Goal: Obtain resource: Obtain resource

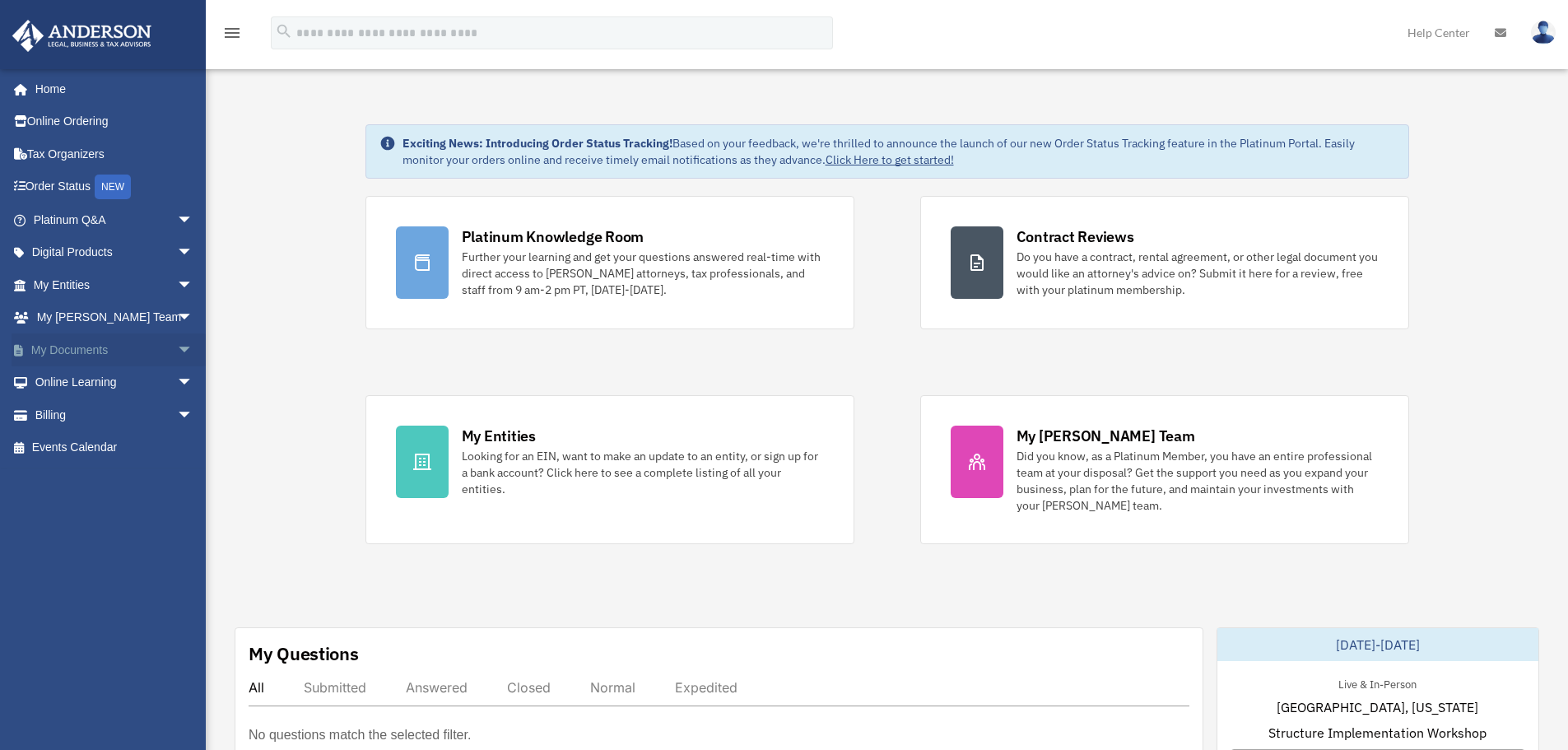
click at [102, 355] on link "My Documents arrow_drop_down" at bounding box center [114, 350] width 206 height 33
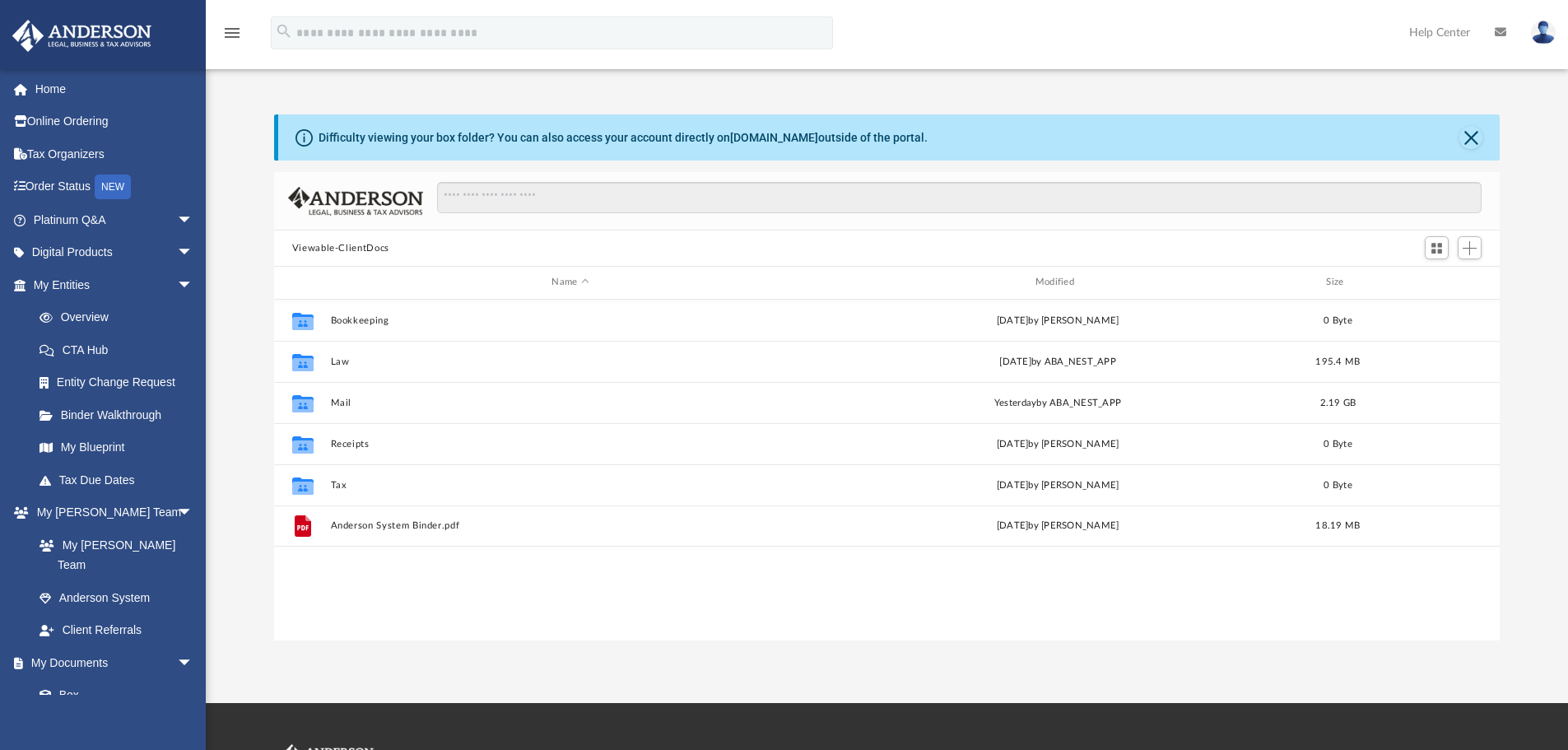
scroll to position [362, 1213]
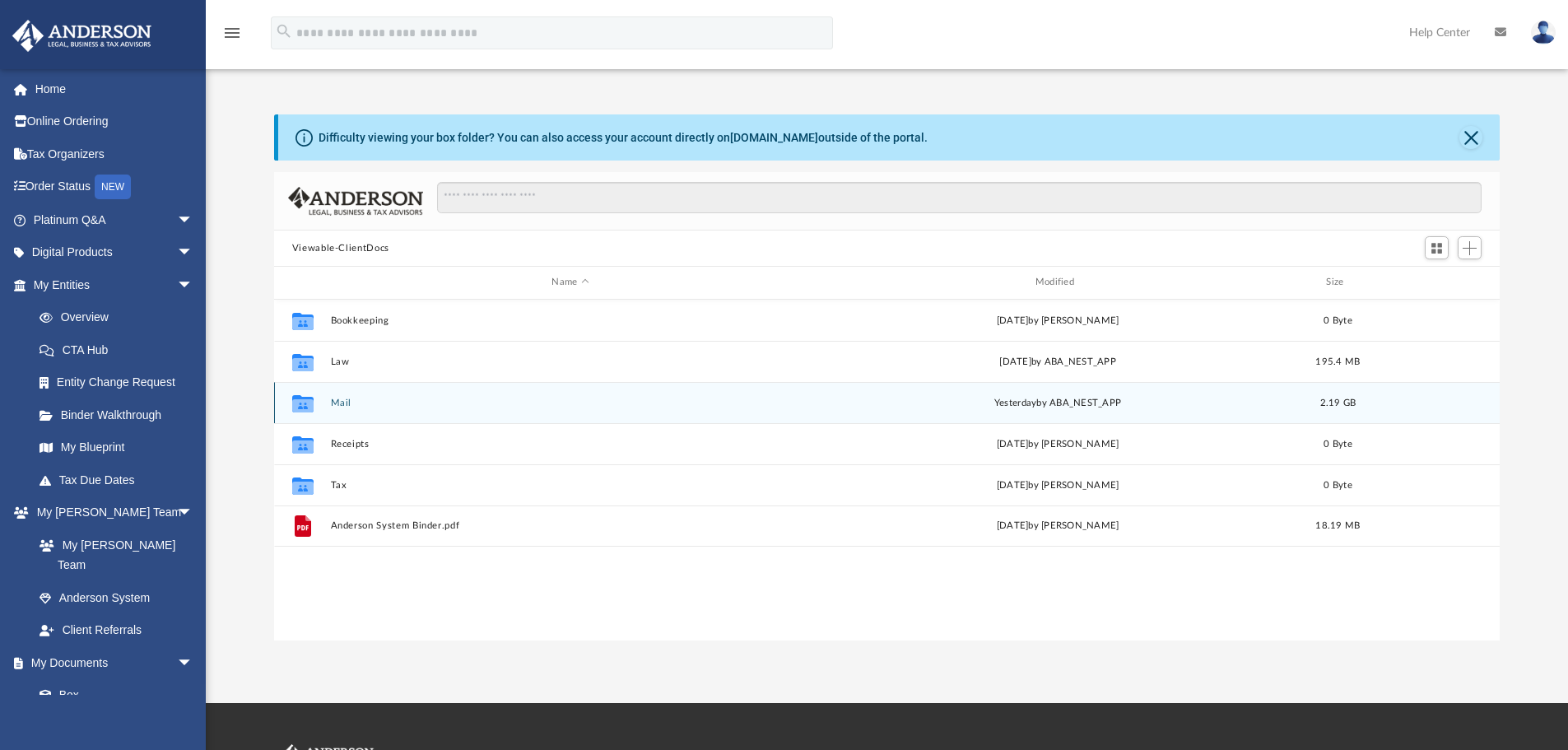
click at [396, 411] on div "Collaborated Folder Mail yesterday by ABA_NEST_APP 2.19 GB" at bounding box center [887, 403] width 1226 height 41
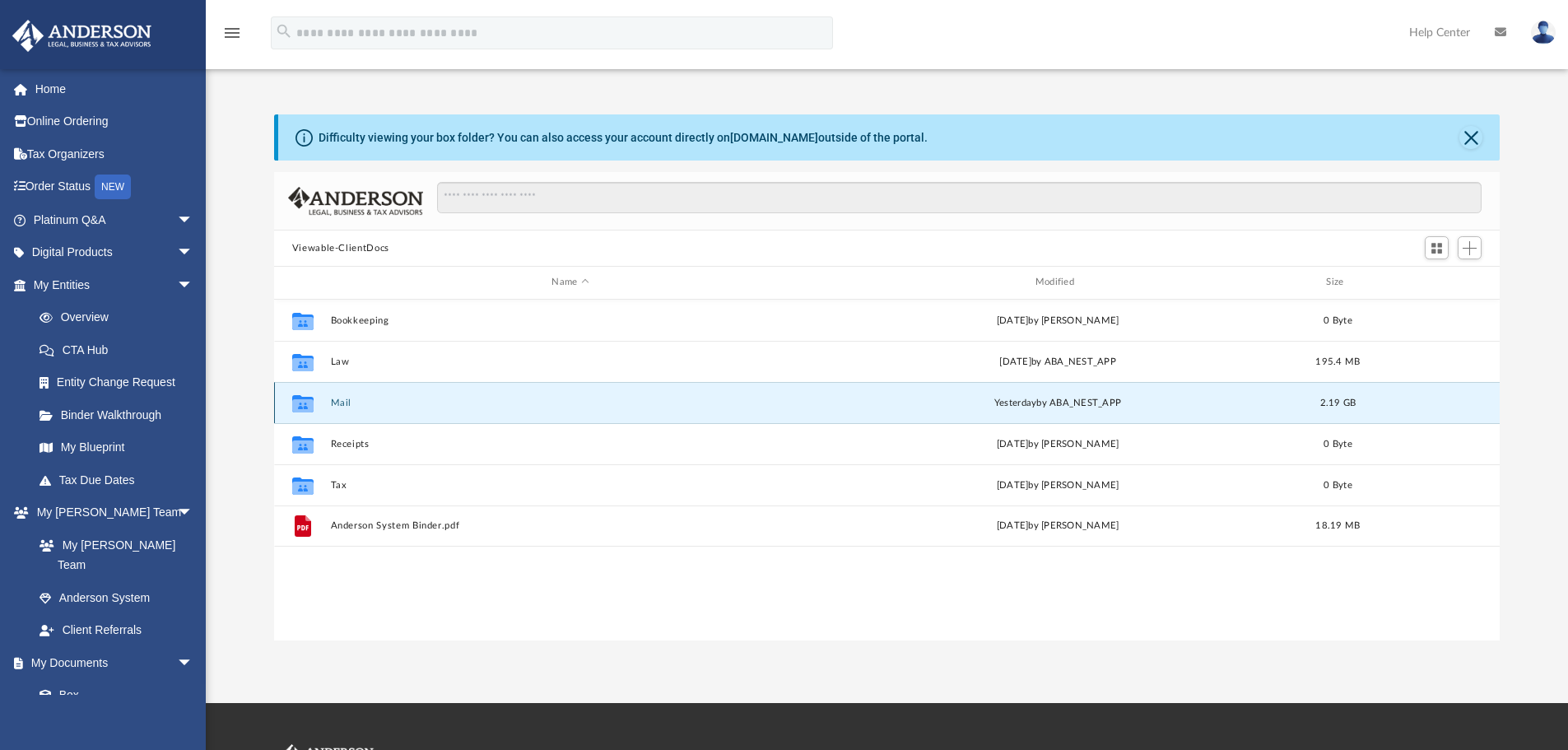
click at [334, 406] on button "Mail" at bounding box center [570, 403] width 479 height 11
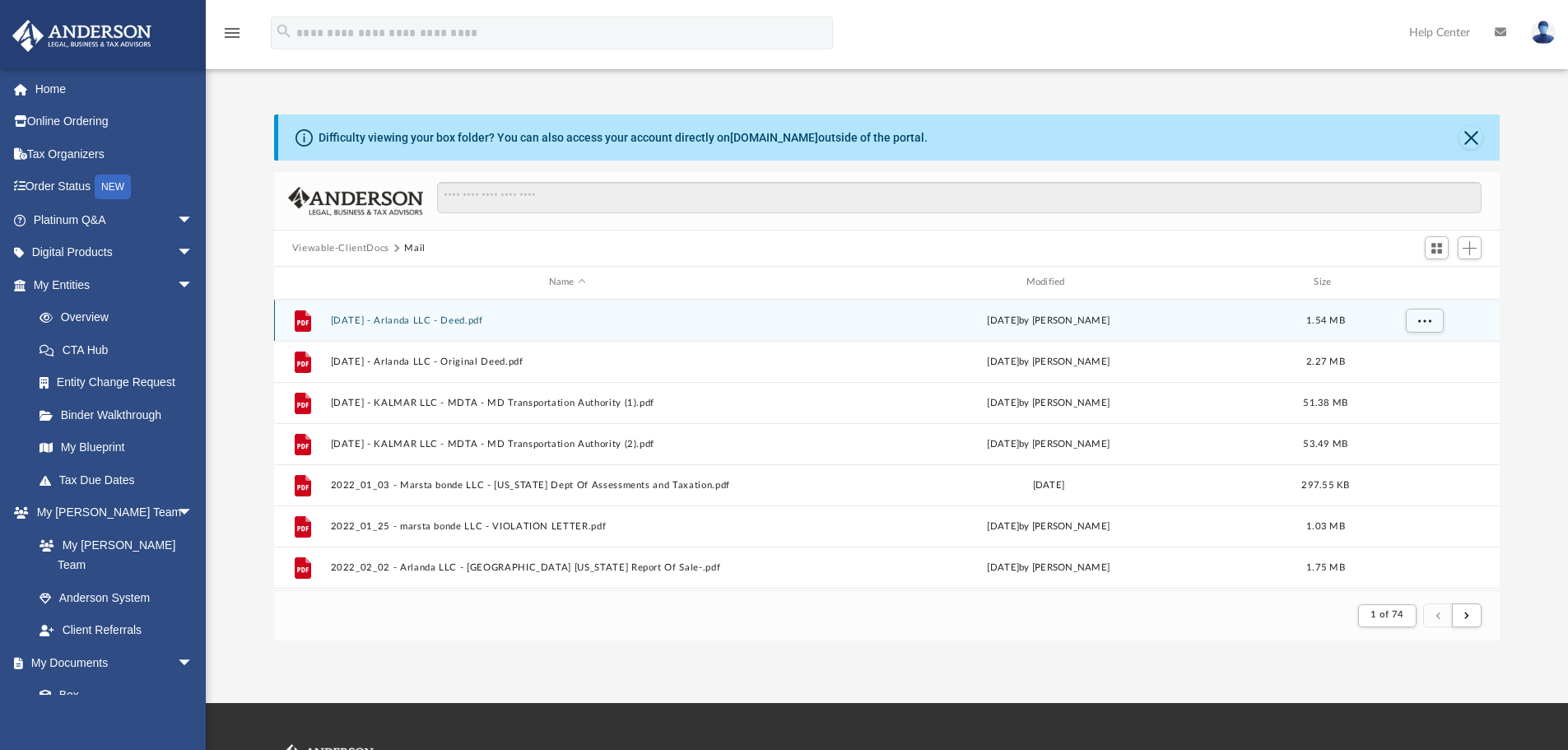
scroll to position [311, 1213]
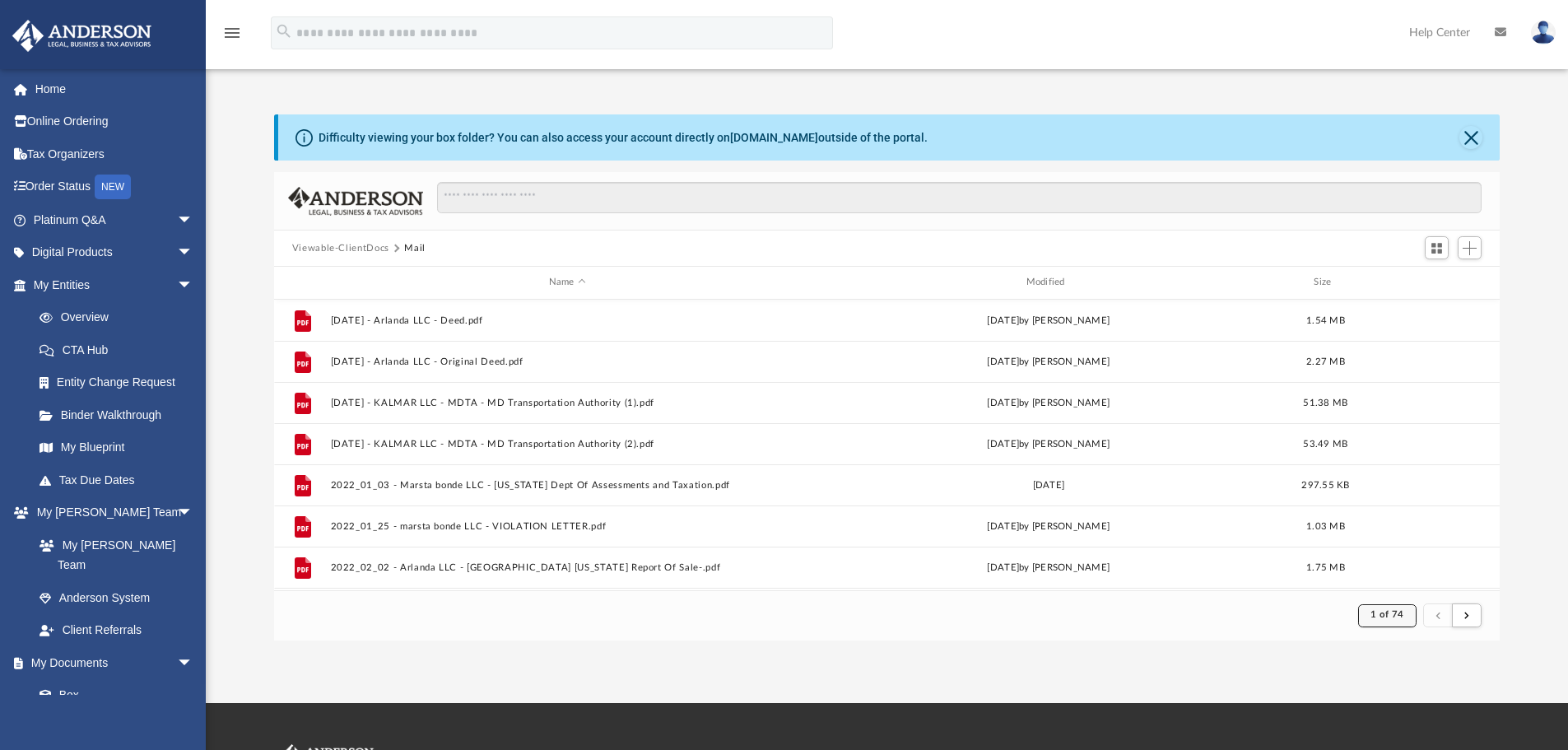
click at [1399, 615] on span "1 of 74" at bounding box center [1387, 615] width 33 height 9
click at [1395, 552] on li "73" at bounding box center [1401, 548] width 13 height 17
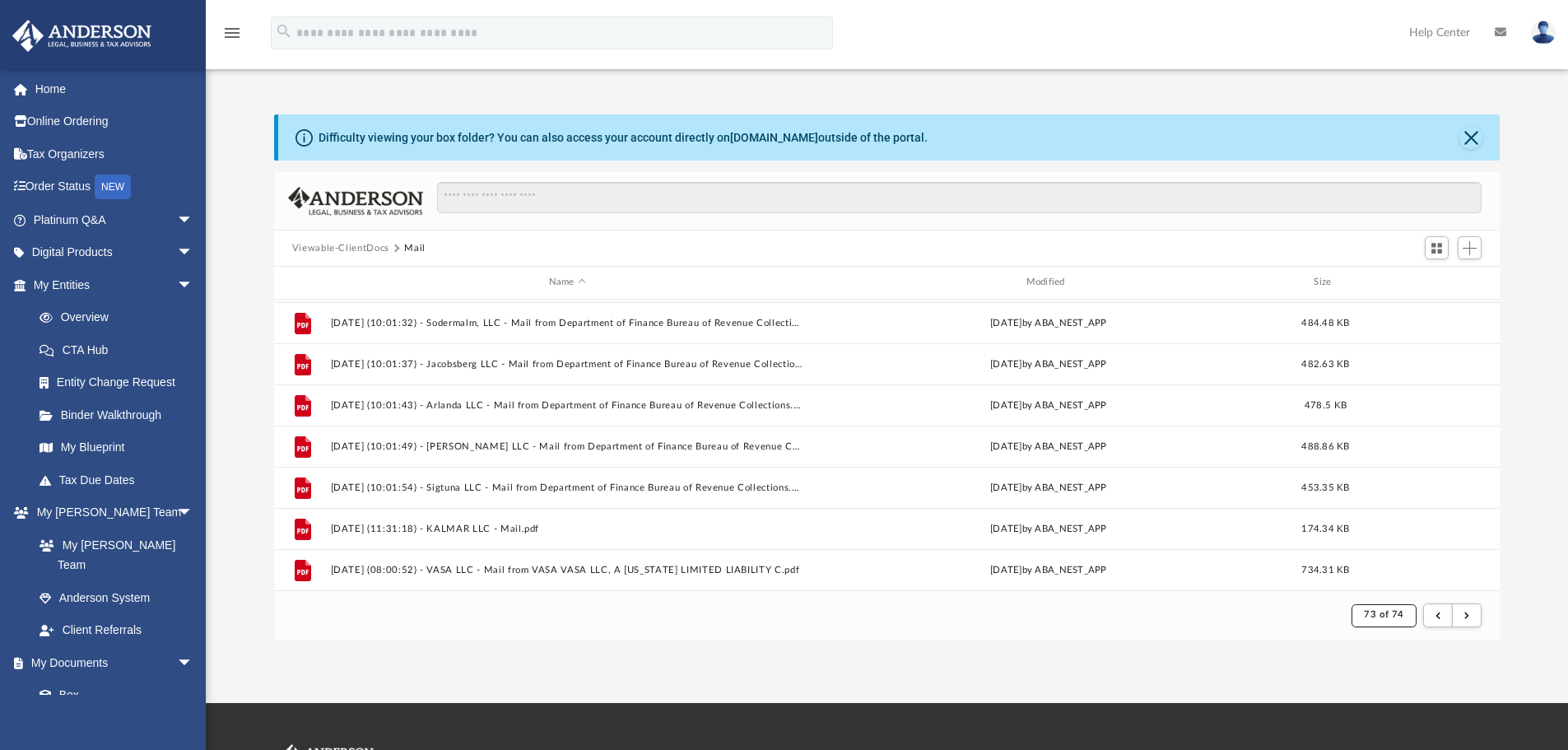
scroll to position [1768, 0]
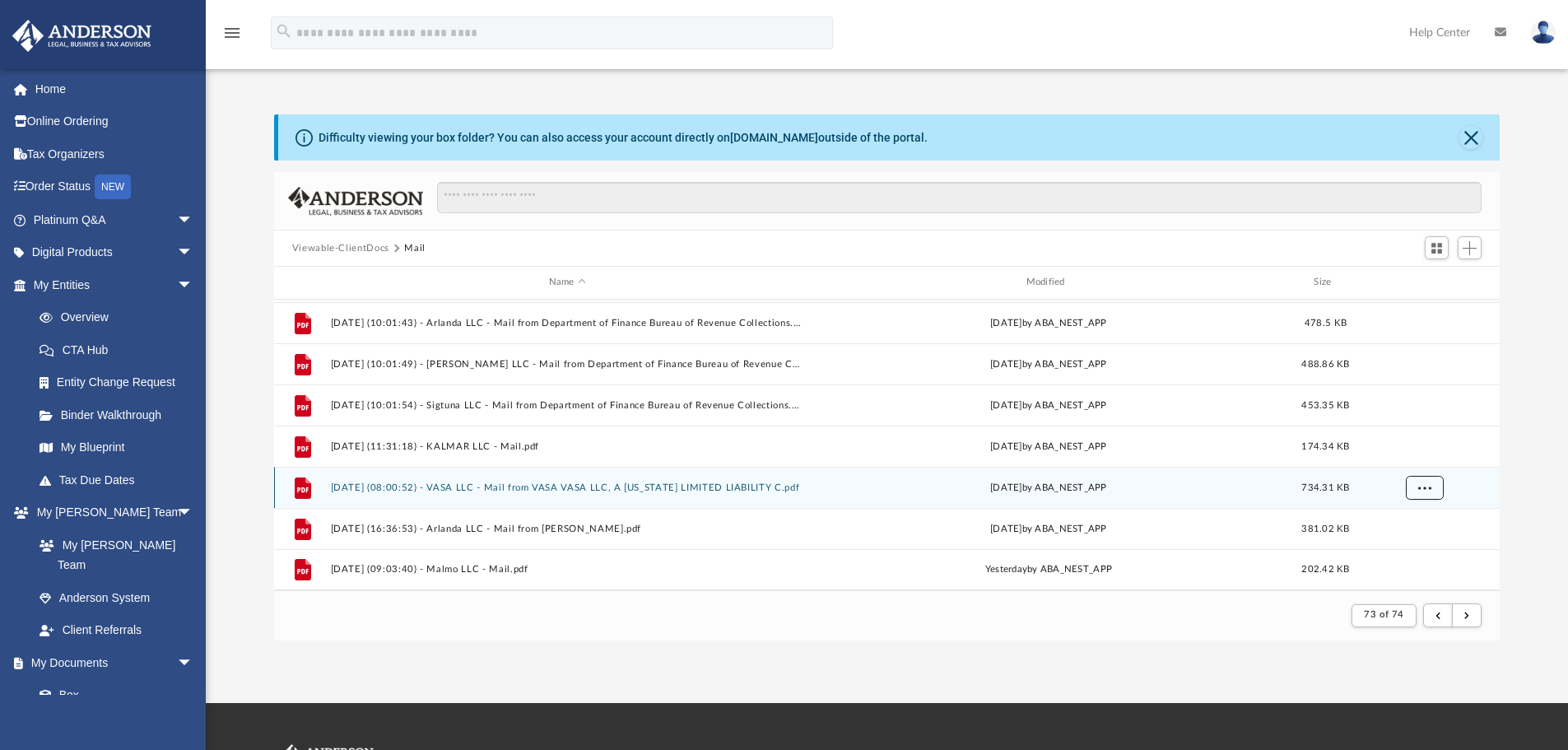
click at [1426, 489] on span "More options" at bounding box center [1424, 487] width 14 height 9
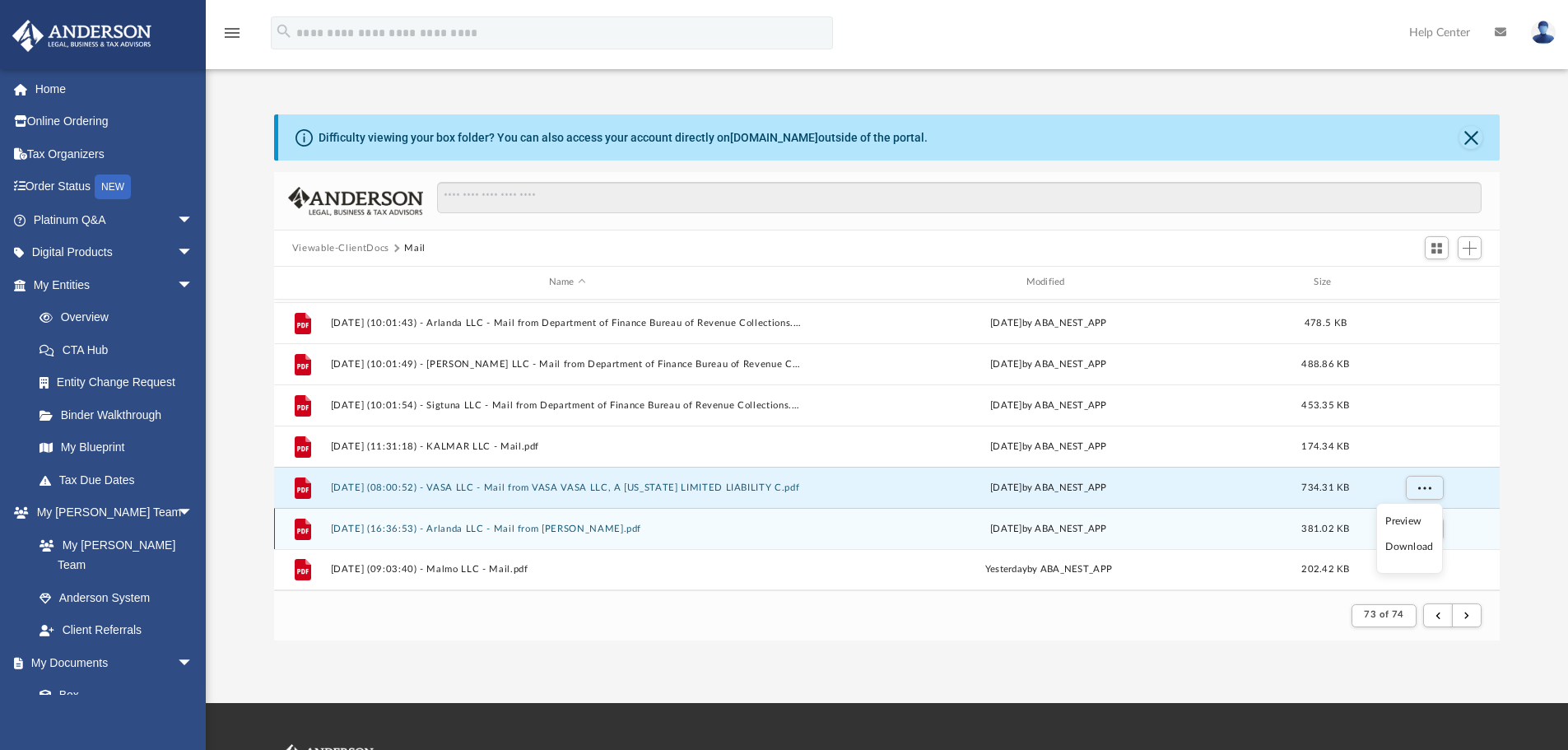
click at [1467, 529] on div "grid" at bounding box center [1423, 528] width 115 height 32
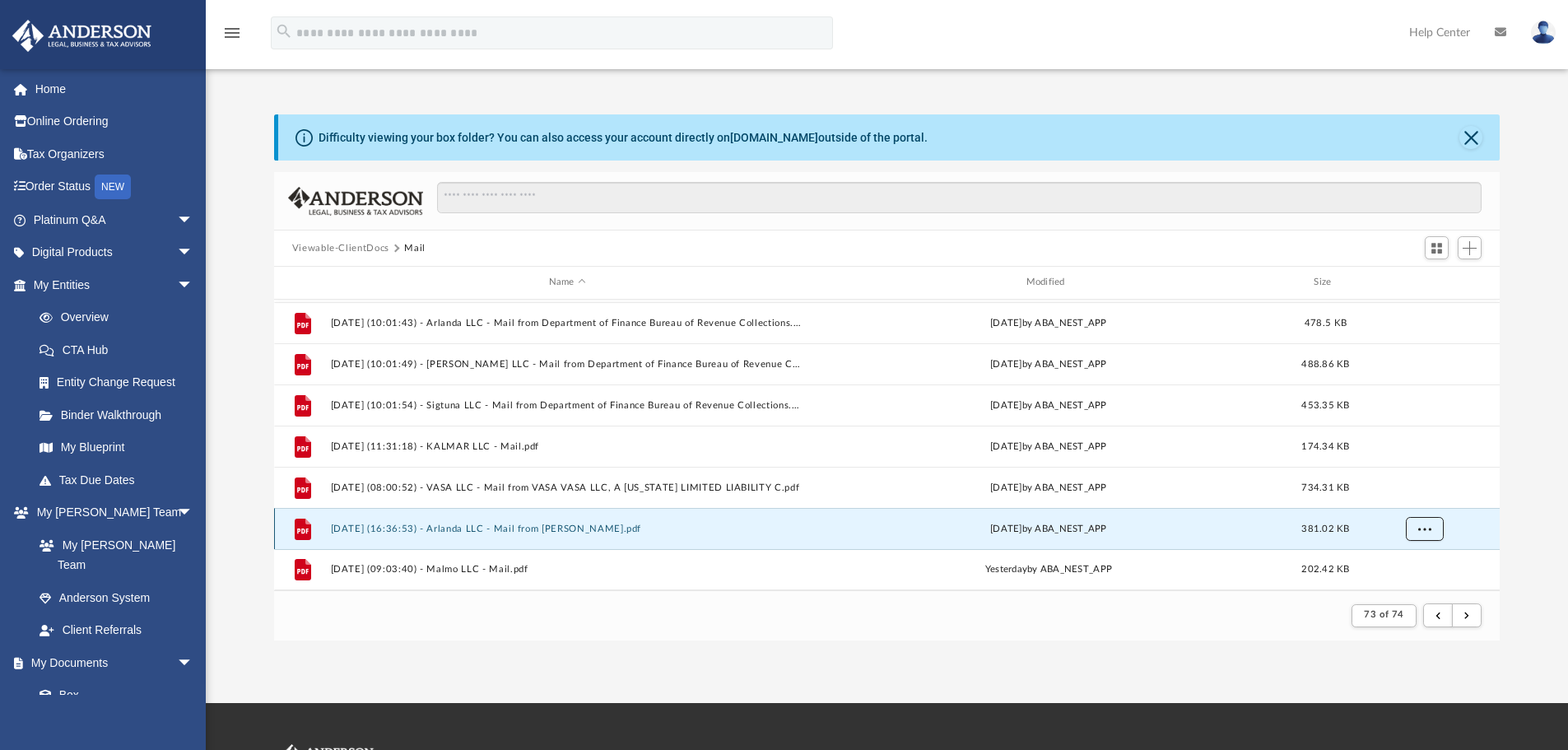
click at [1429, 528] on span "More options" at bounding box center [1424, 528] width 14 height 9
click at [1402, 470] on li "Preview" at bounding box center [1408, 468] width 48 height 17
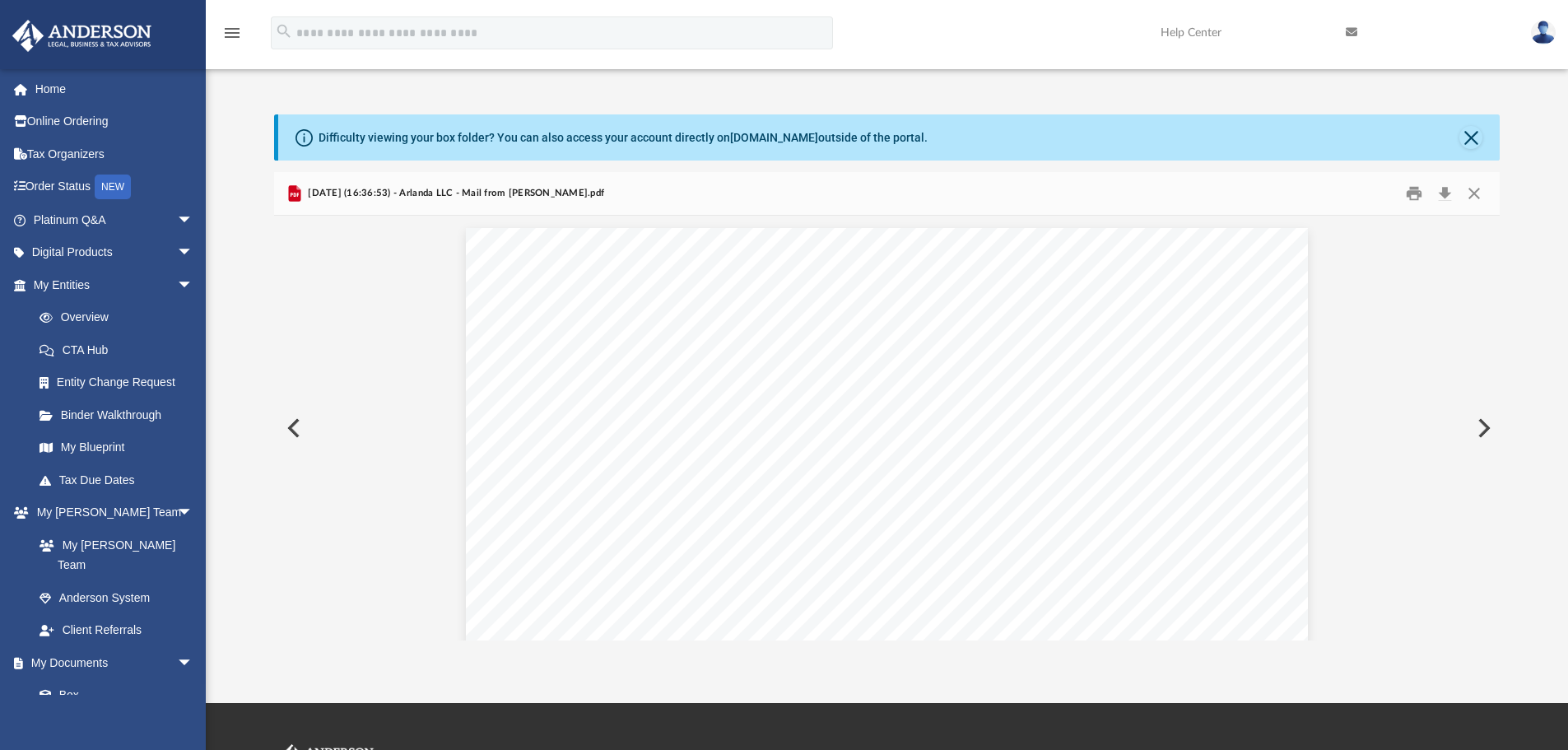
scroll to position [1107, 0]
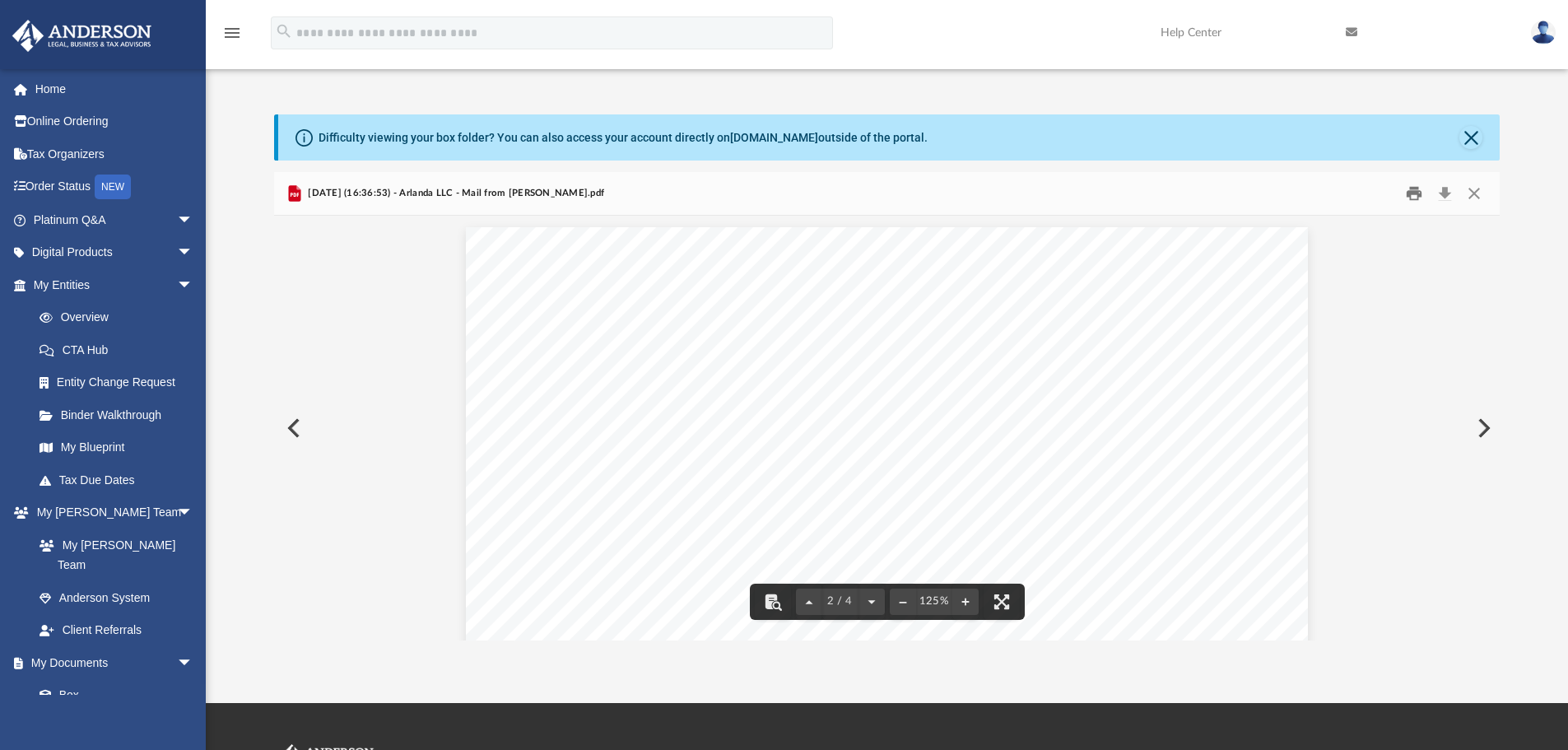
click at [1408, 191] on button "Print" at bounding box center [1414, 194] width 33 height 25
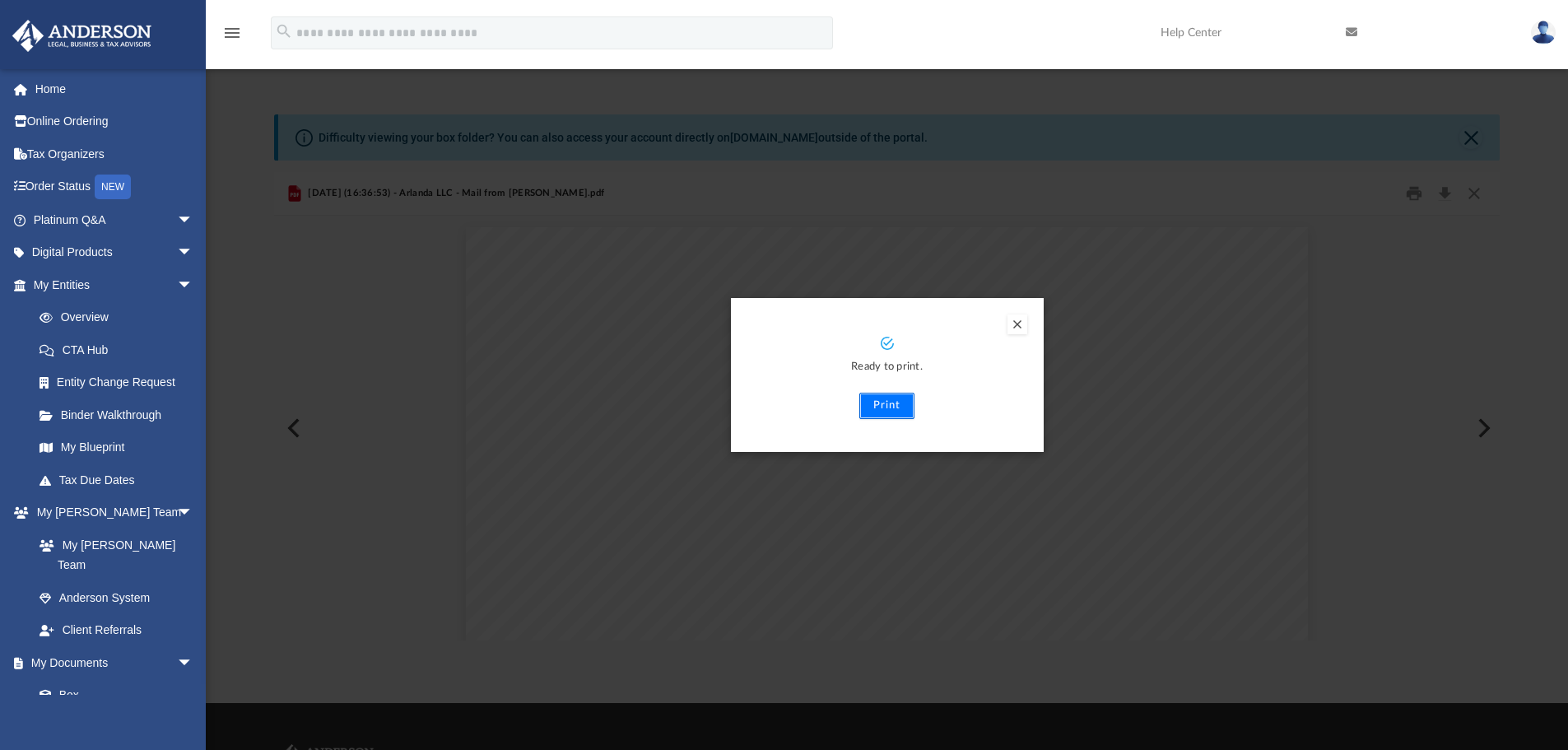
click at [890, 409] on button "Print" at bounding box center [887, 406] width 55 height 26
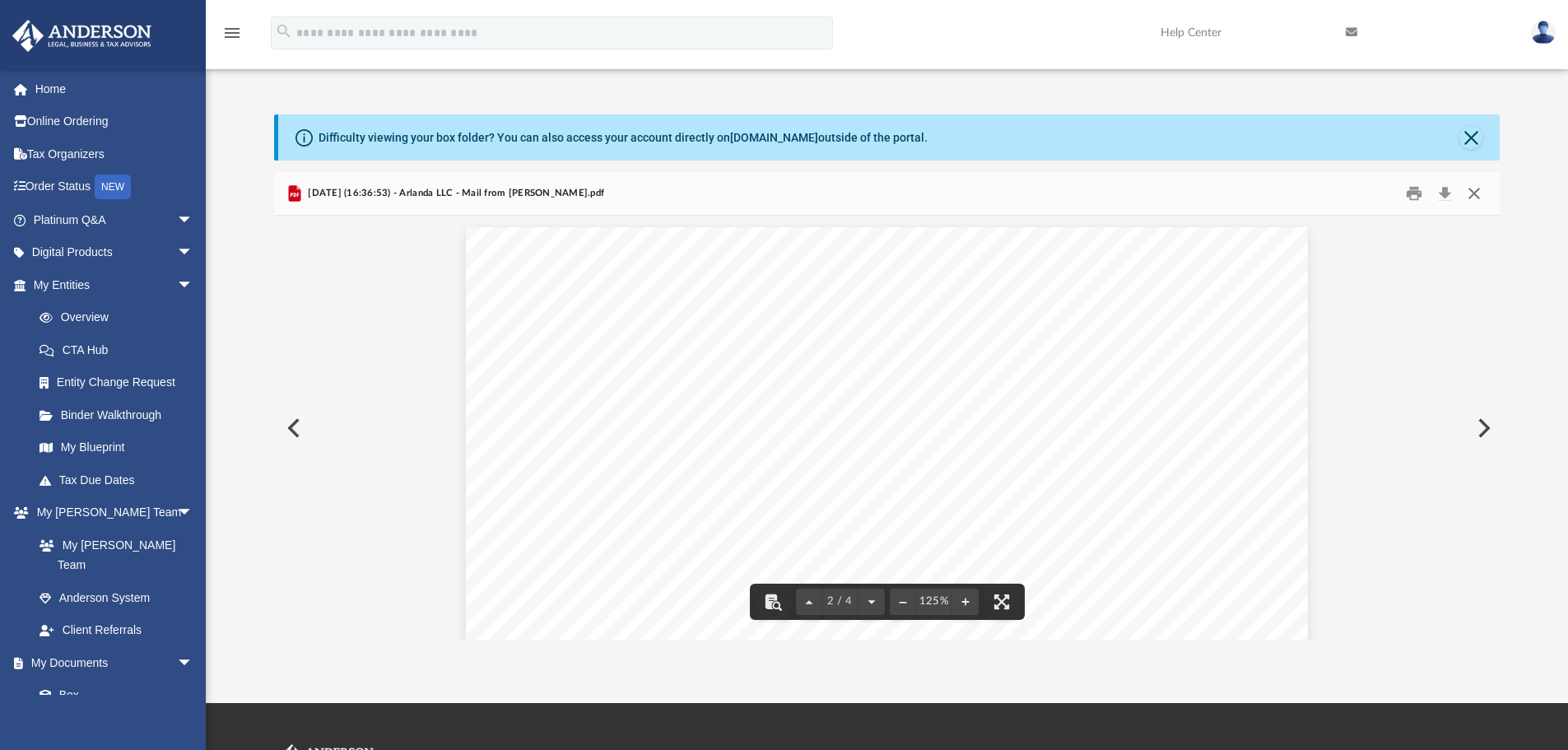
click at [1478, 195] on button "Close" at bounding box center [1473, 194] width 30 height 25
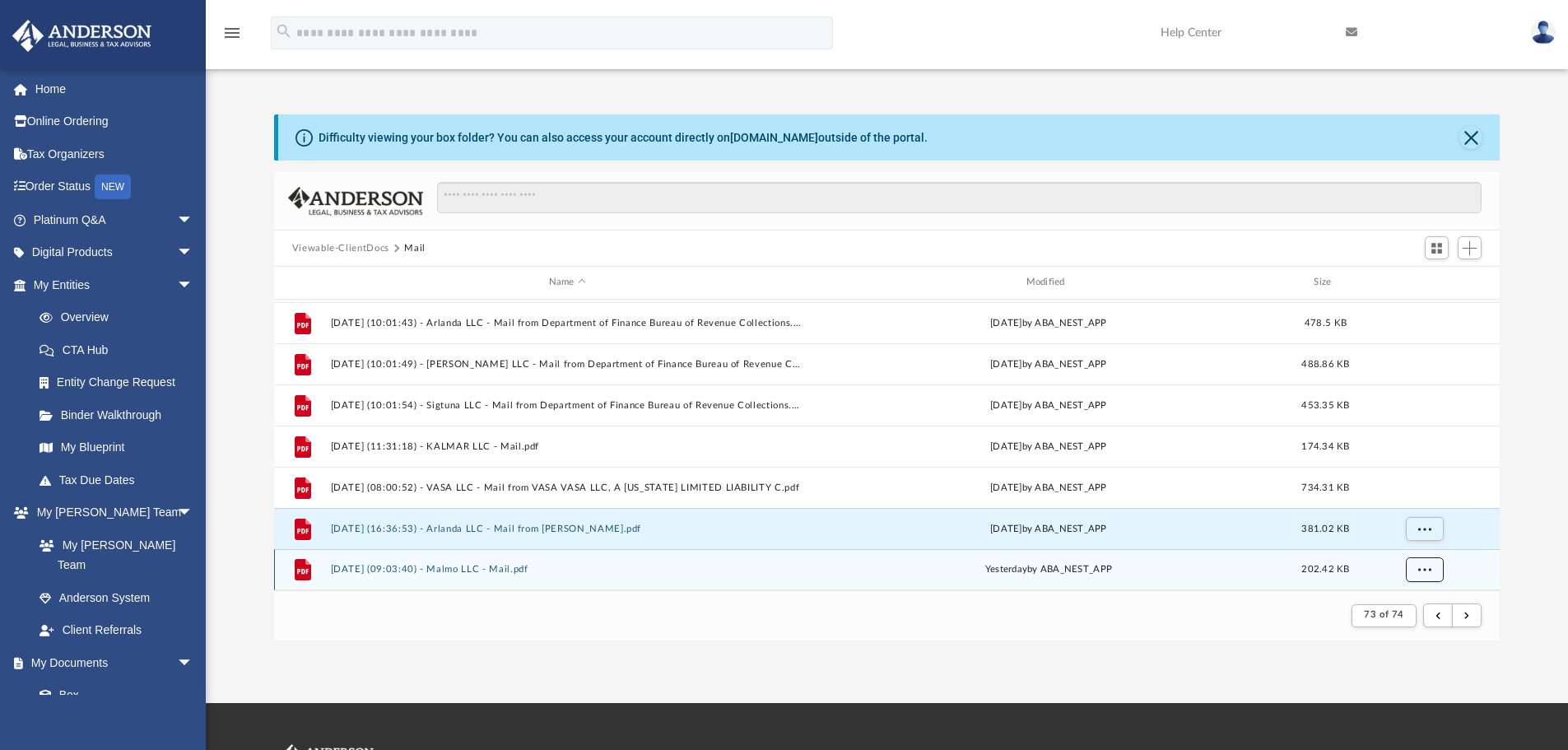
click at [1429, 565] on span "More options" at bounding box center [1424, 570] width 14 height 9
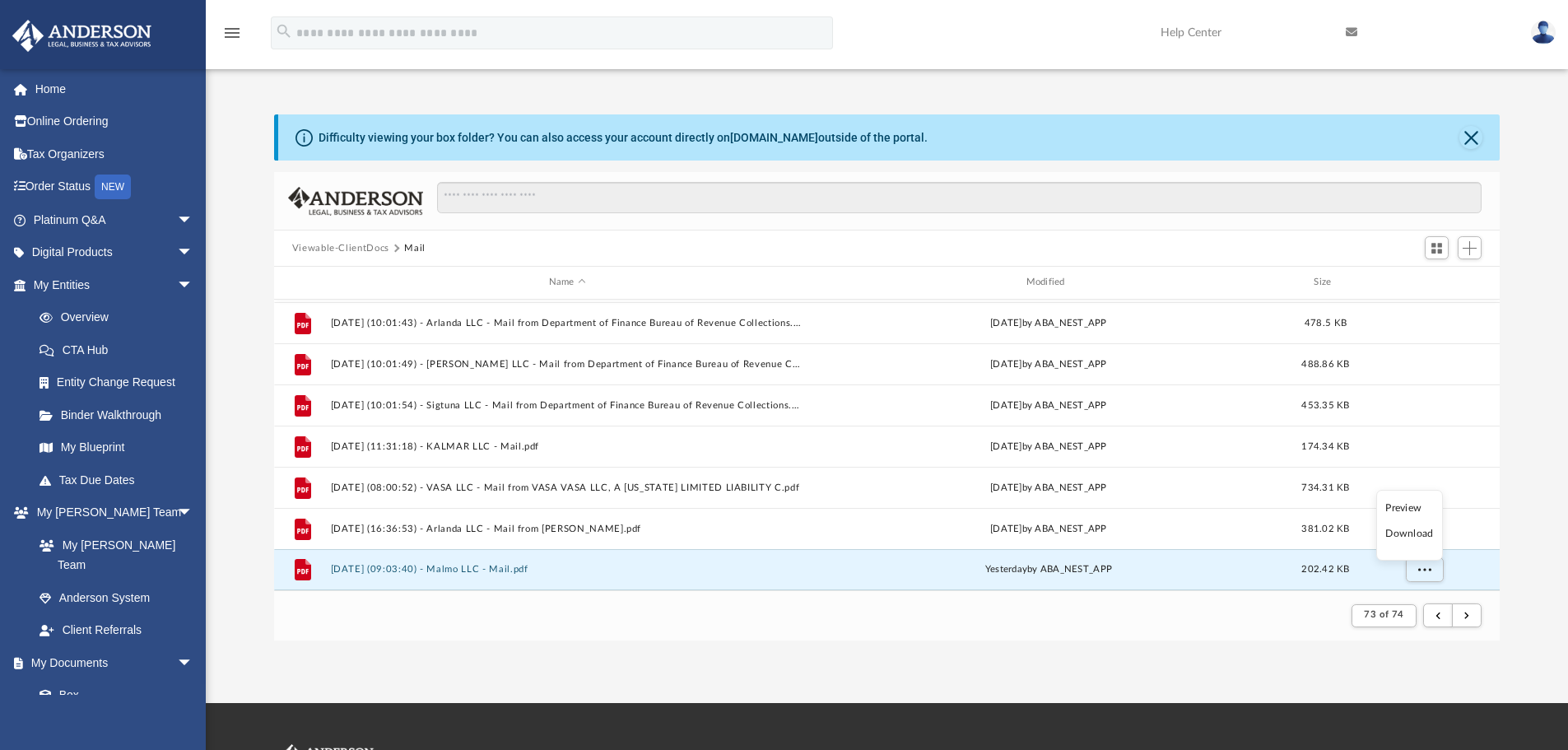
click at [1418, 506] on li "Preview" at bounding box center [1408, 508] width 48 height 17
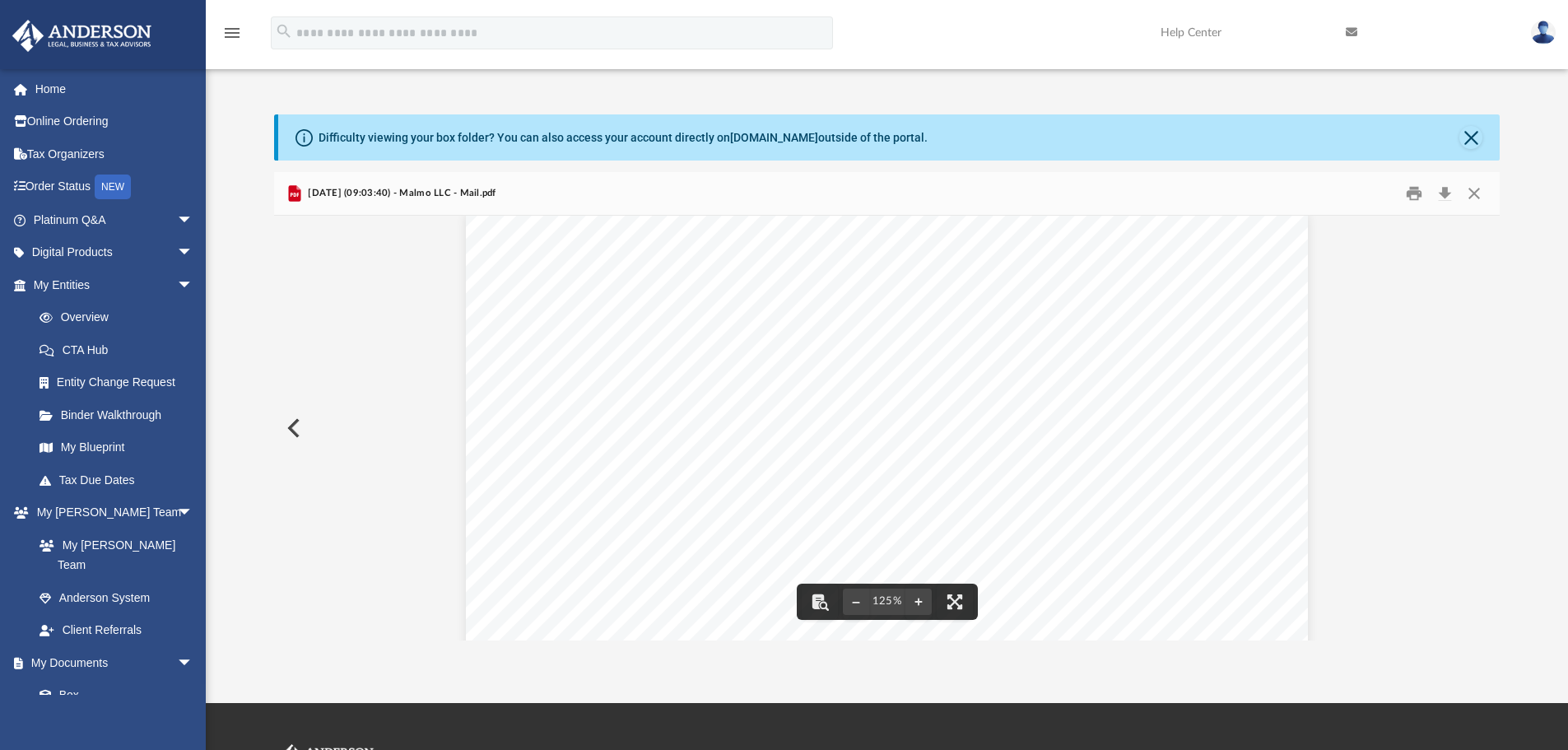
scroll to position [0, 0]
click at [1418, 197] on button "Print" at bounding box center [1414, 194] width 33 height 25
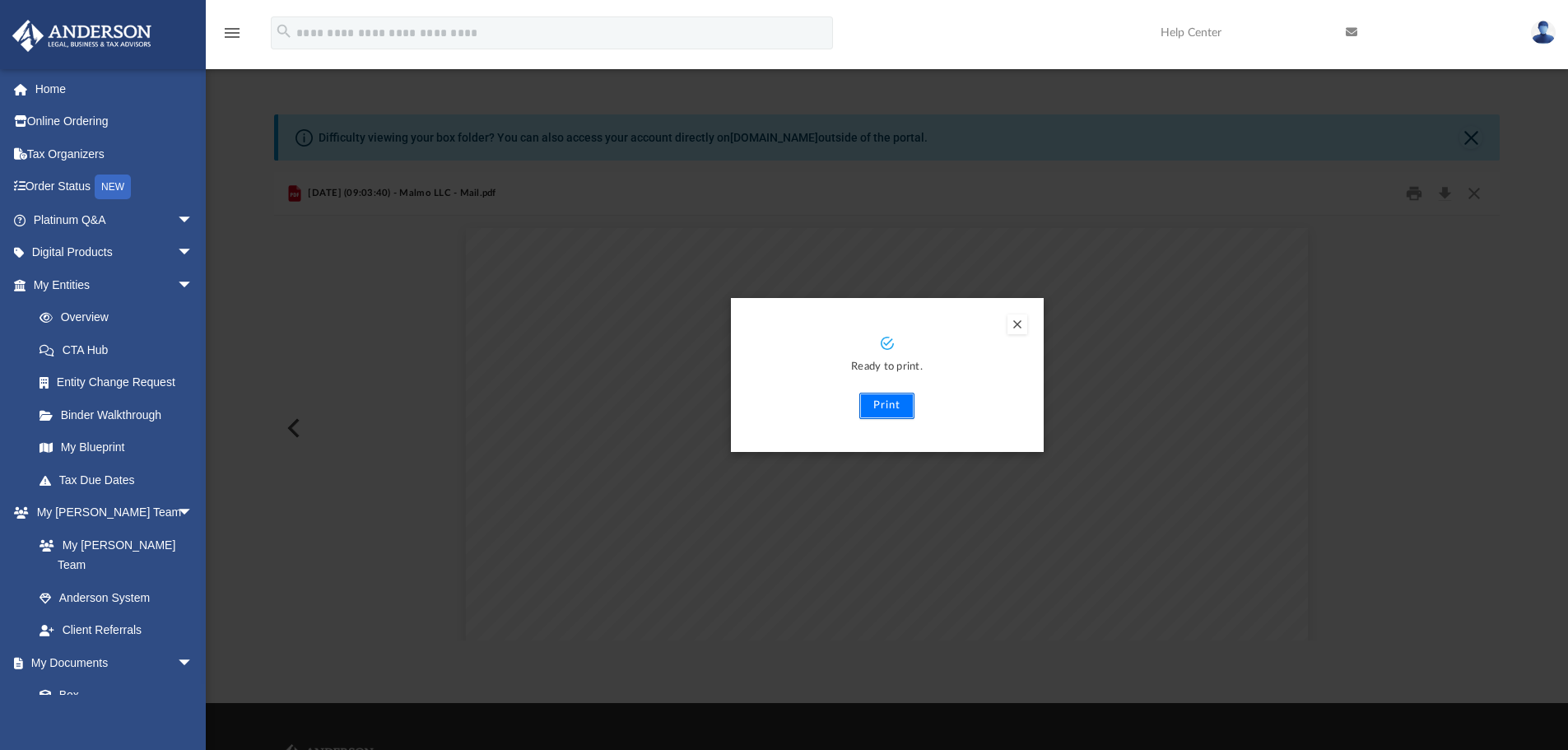
click at [871, 407] on button "Print" at bounding box center [887, 406] width 55 height 26
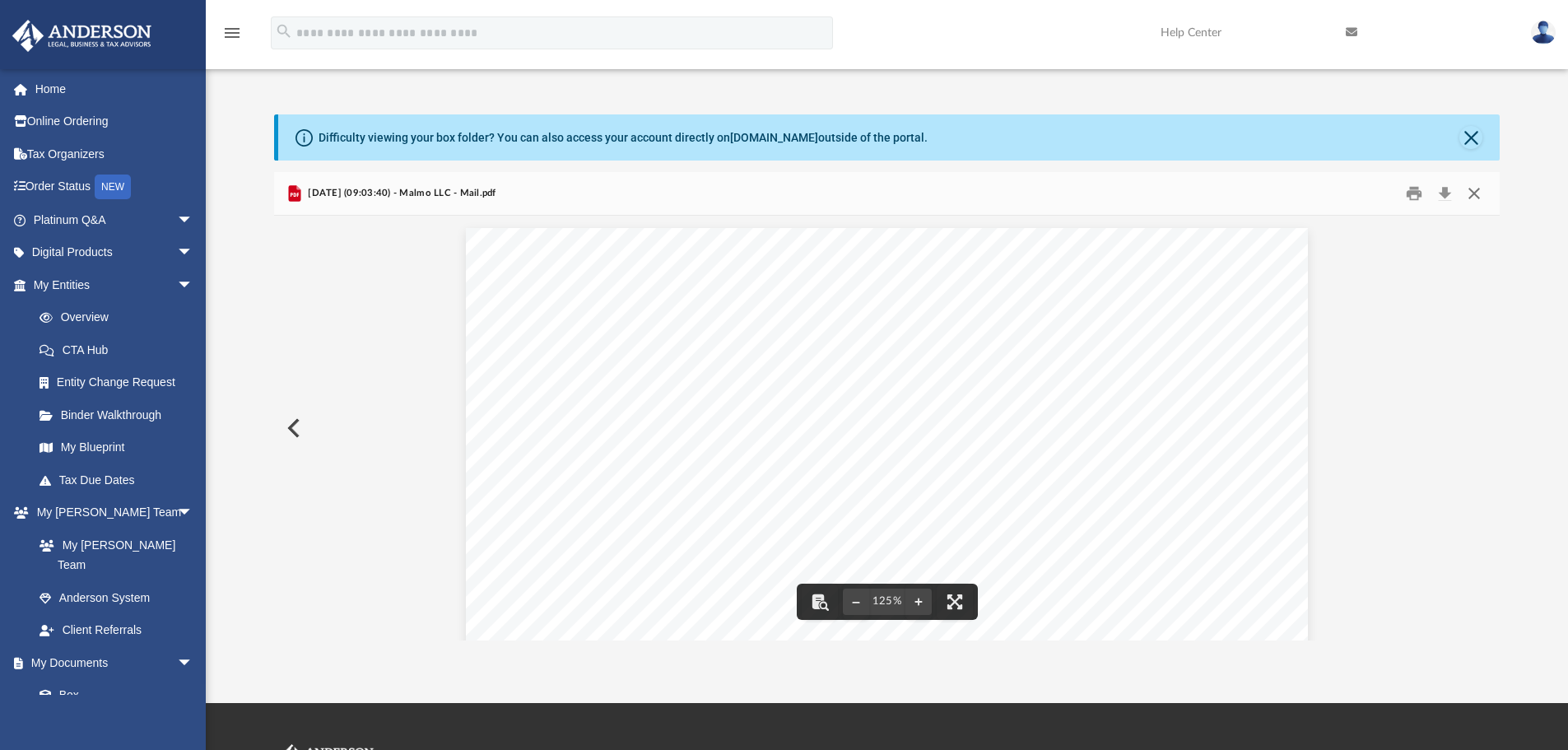
click at [1472, 196] on button "Close" at bounding box center [1473, 194] width 30 height 25
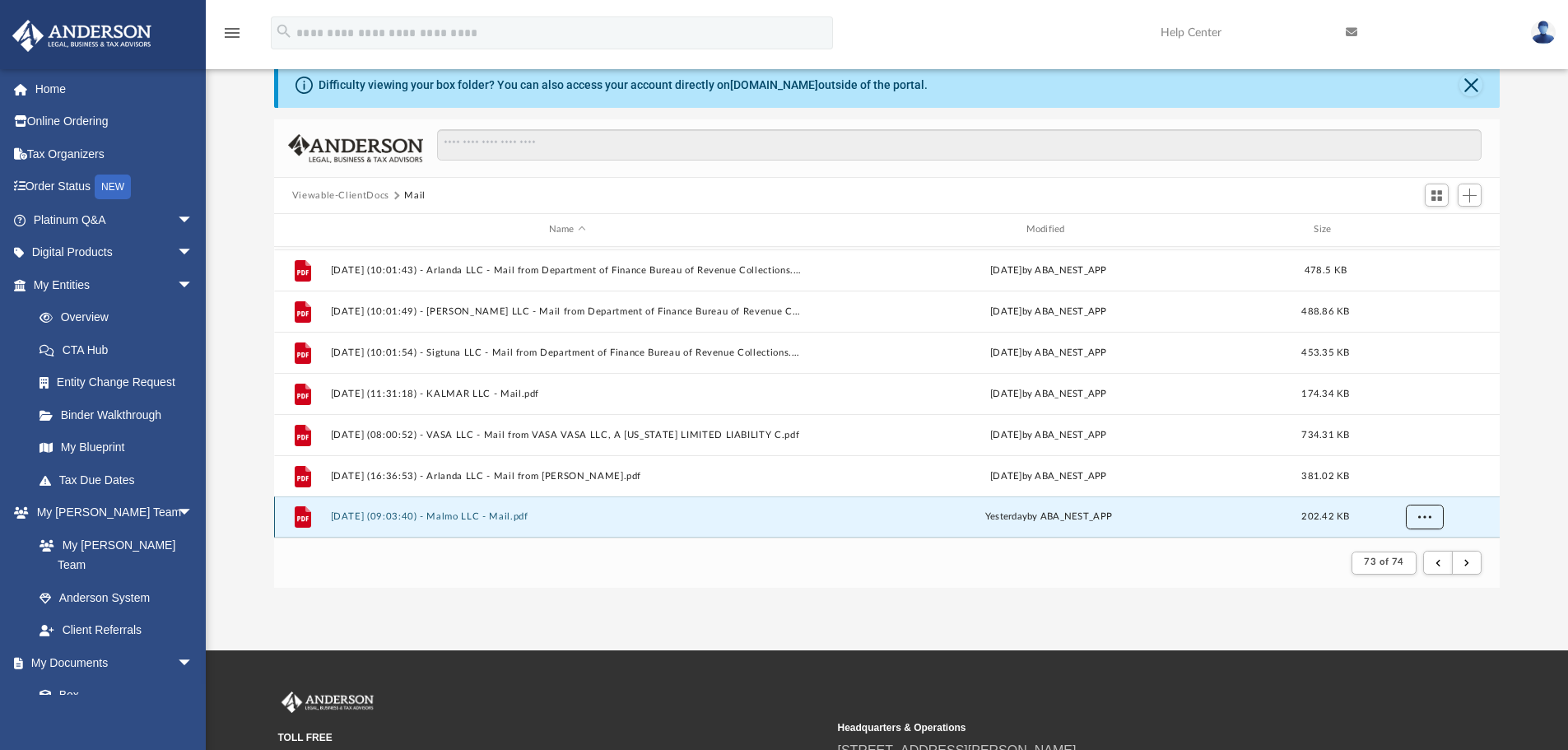
scroll to position [82, 0]
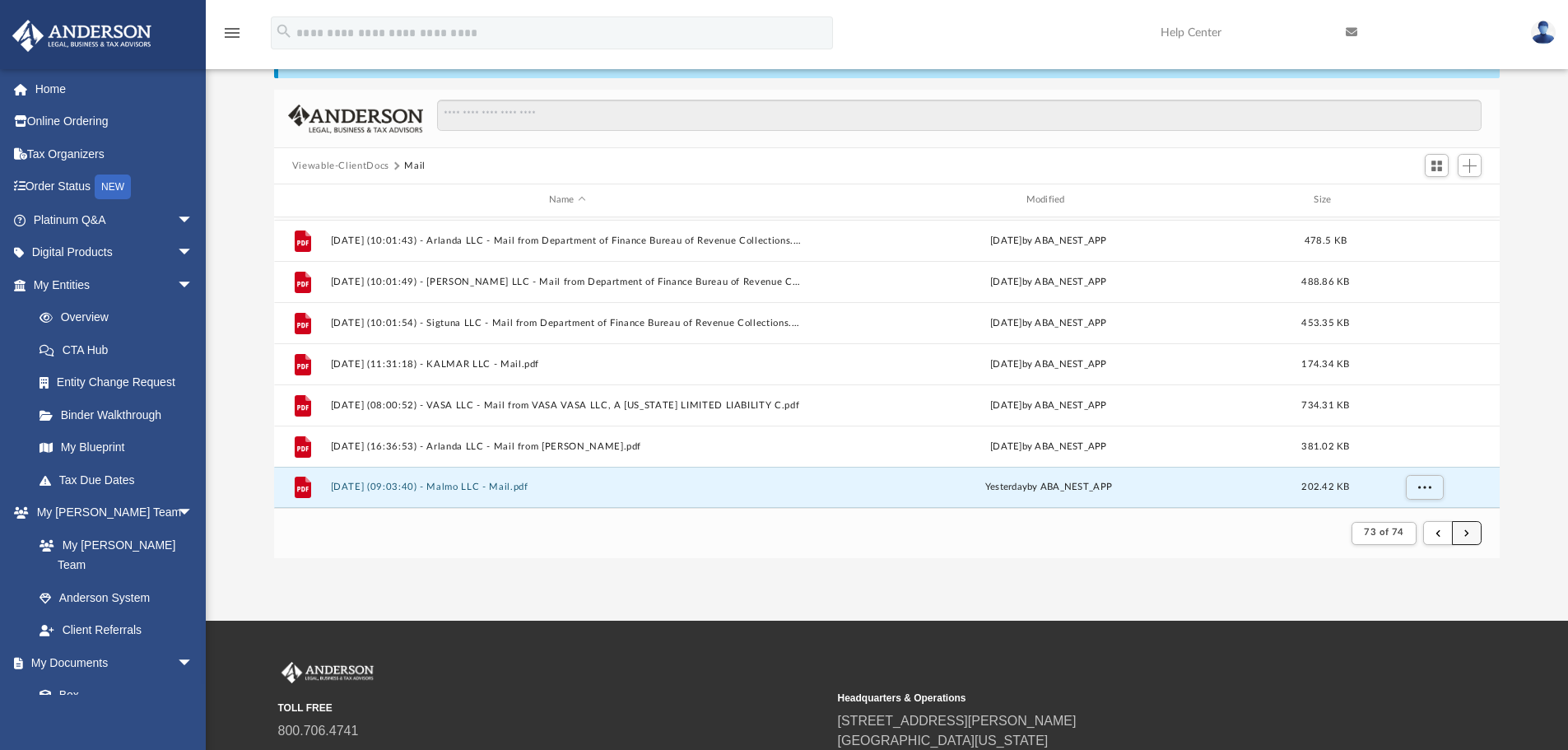
click at [1470, 533] on button "submit" at bounding box center [1466, 533] width 30 height 23
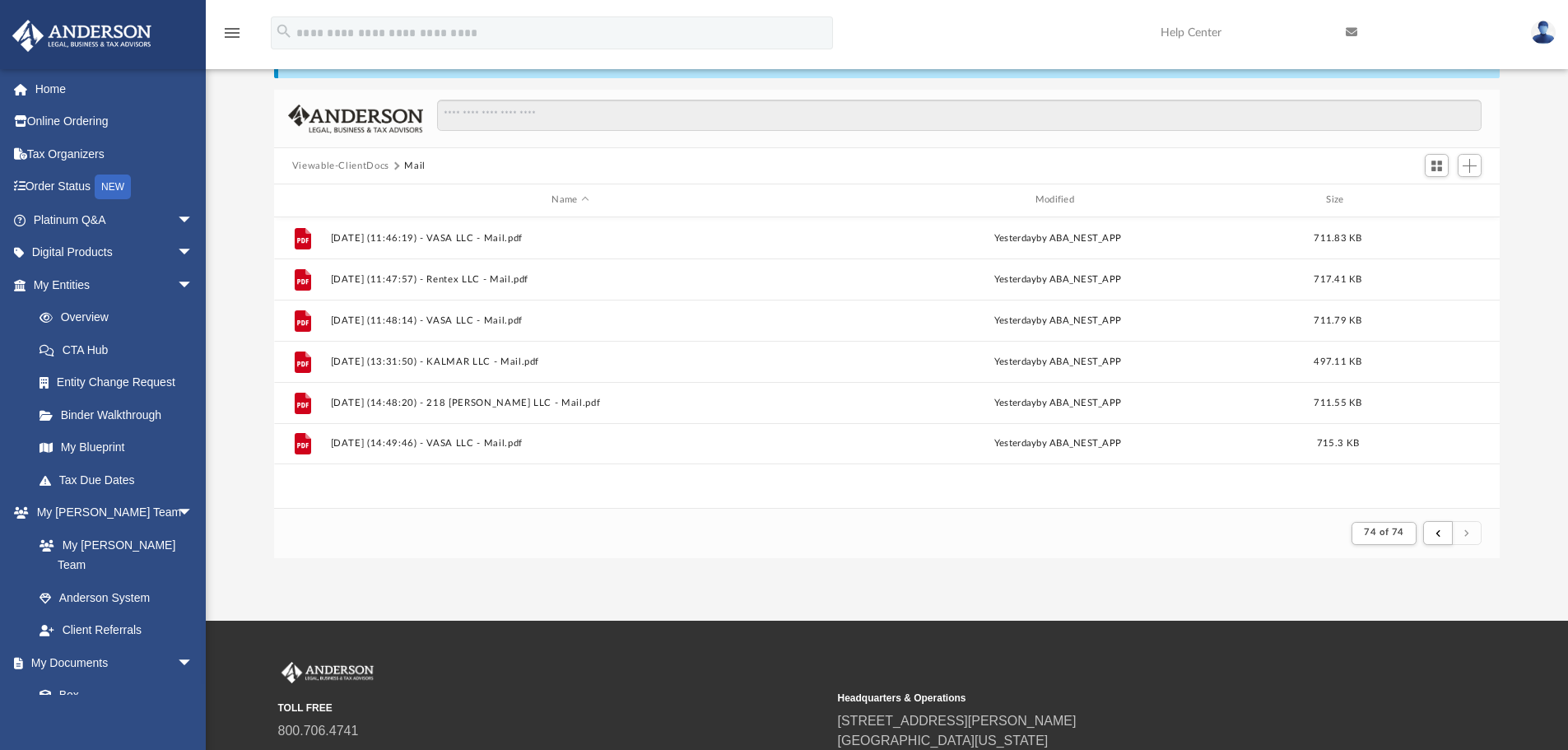
scroll to position [0, 0]
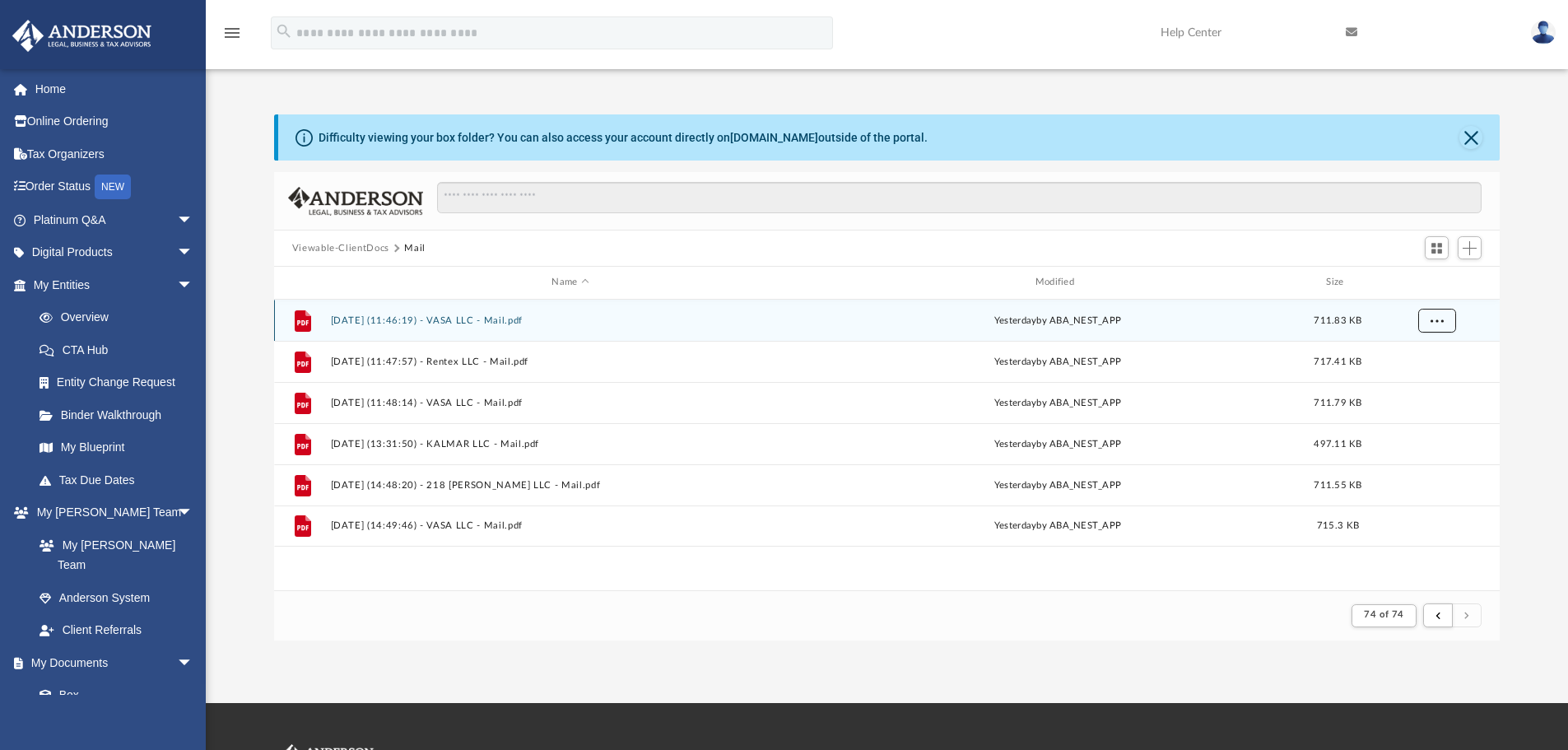
click at [1438, 326] on button "More options" at bounding box center [1436, 320] width 38 height 24
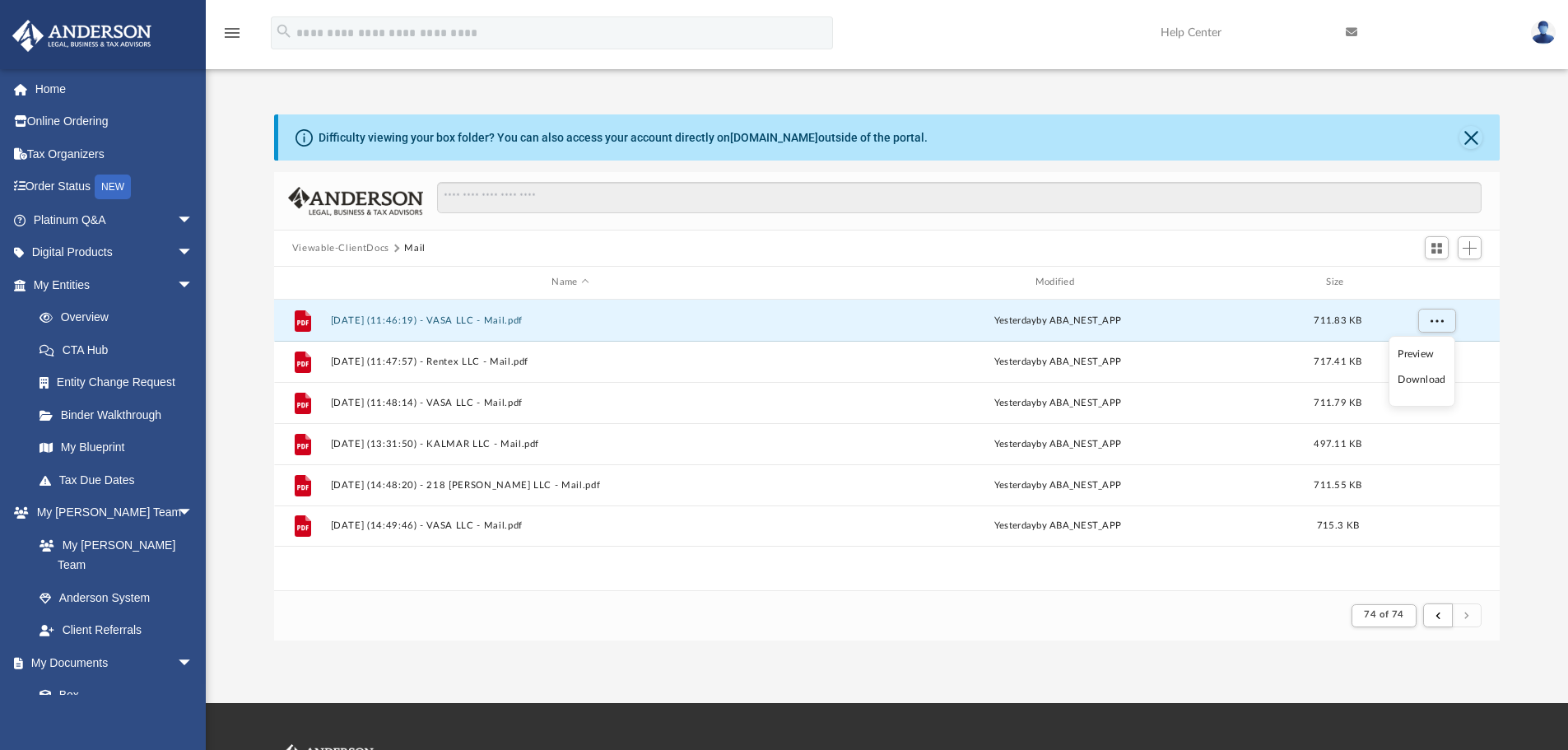
click at [1419, 356] on li "Preview" at bounding box center [1421, 354] width 48 height 17
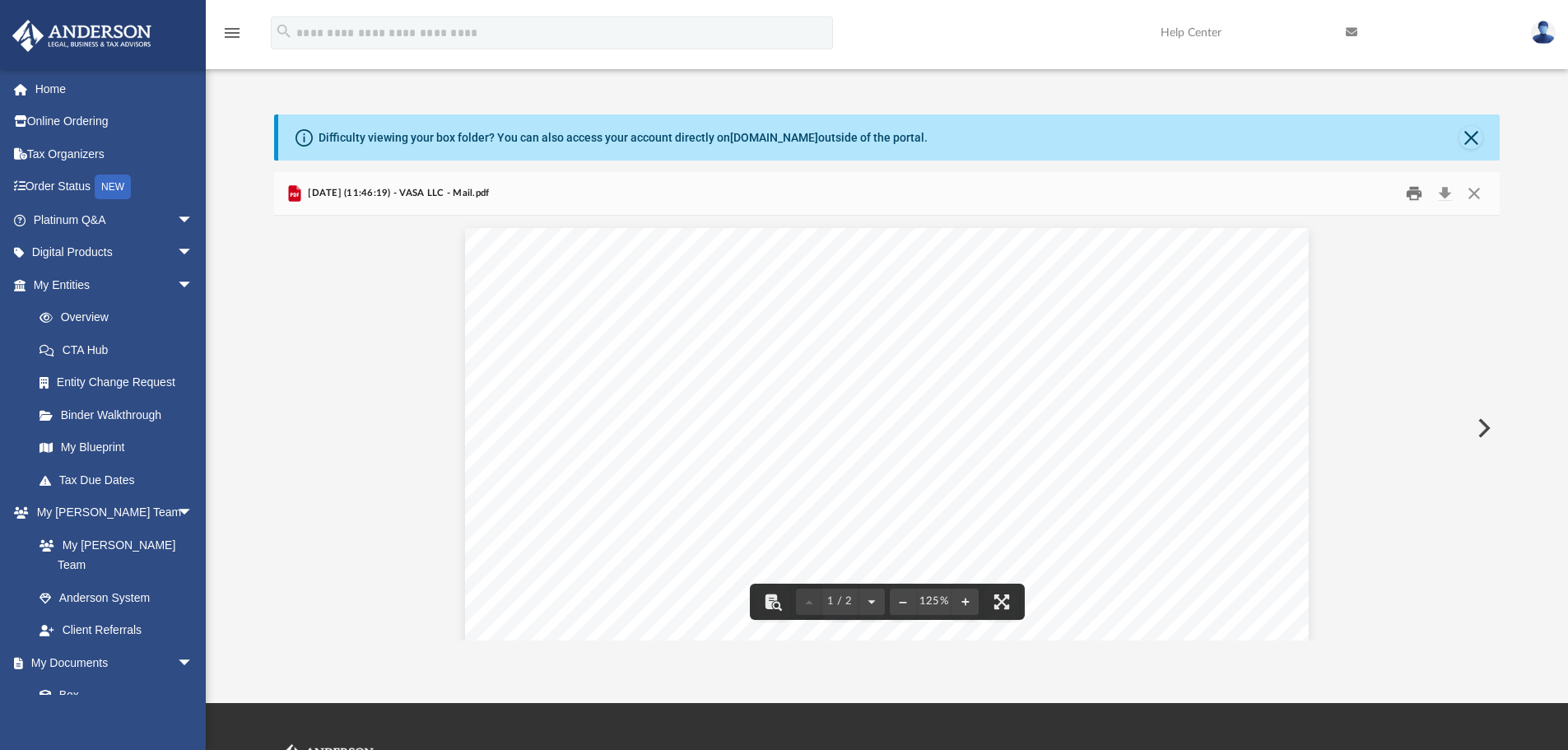
click at [1414, 193] on button "Print" at bounding box center [1414, 194] width 33 height 25
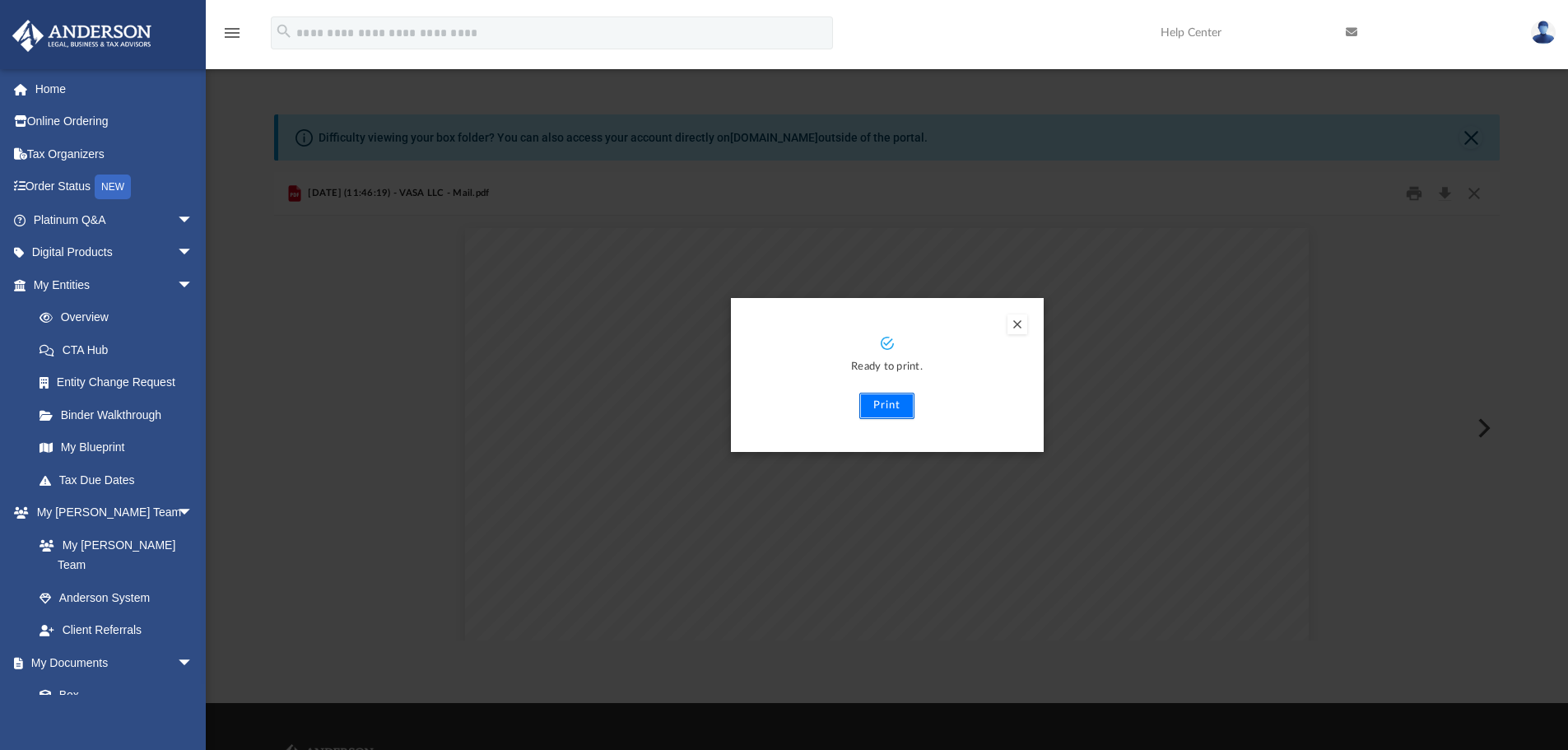
click at [893, 405] on button "Print" at bounding box center [887, 406] width 55 height 26
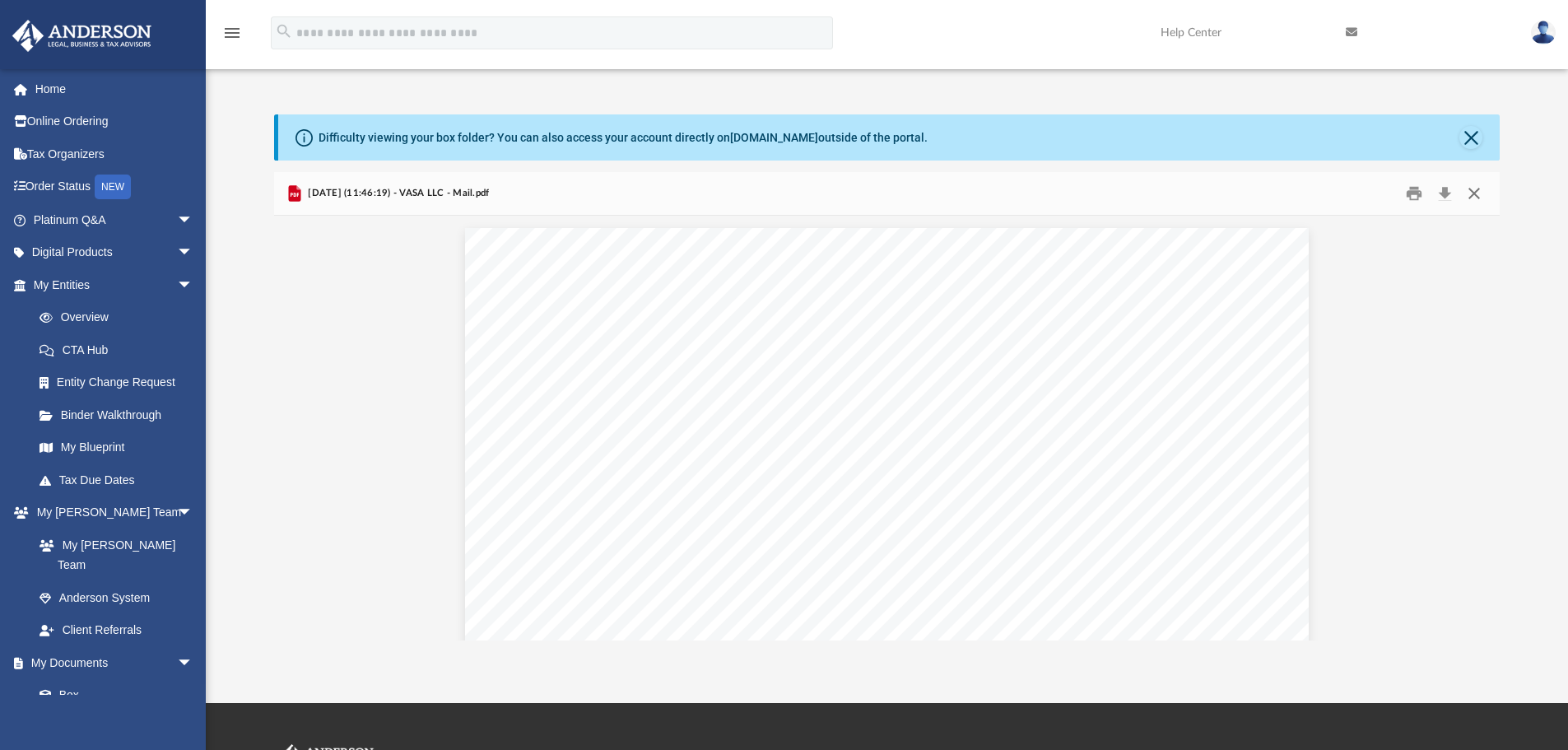
click at [1476, 197] on button "Close" at bounding box center [1473, 194] width 30 height 25
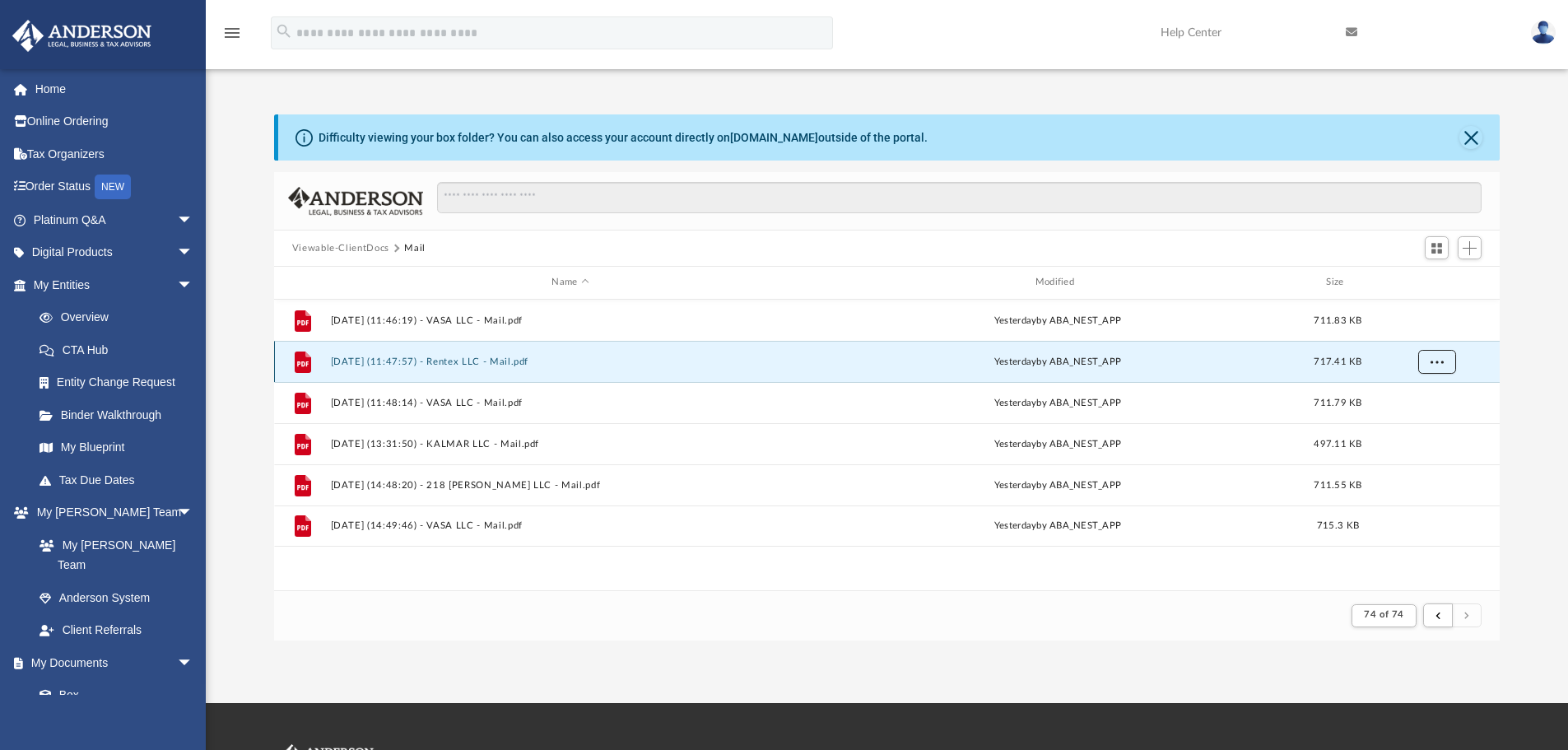
click at [1433, 361] on span "More options" at bounding box center [1436, 361] width 14 height 9
click at [1417, 395] on li "Preview" at bounding box center [1421, 395] width 48 height 17
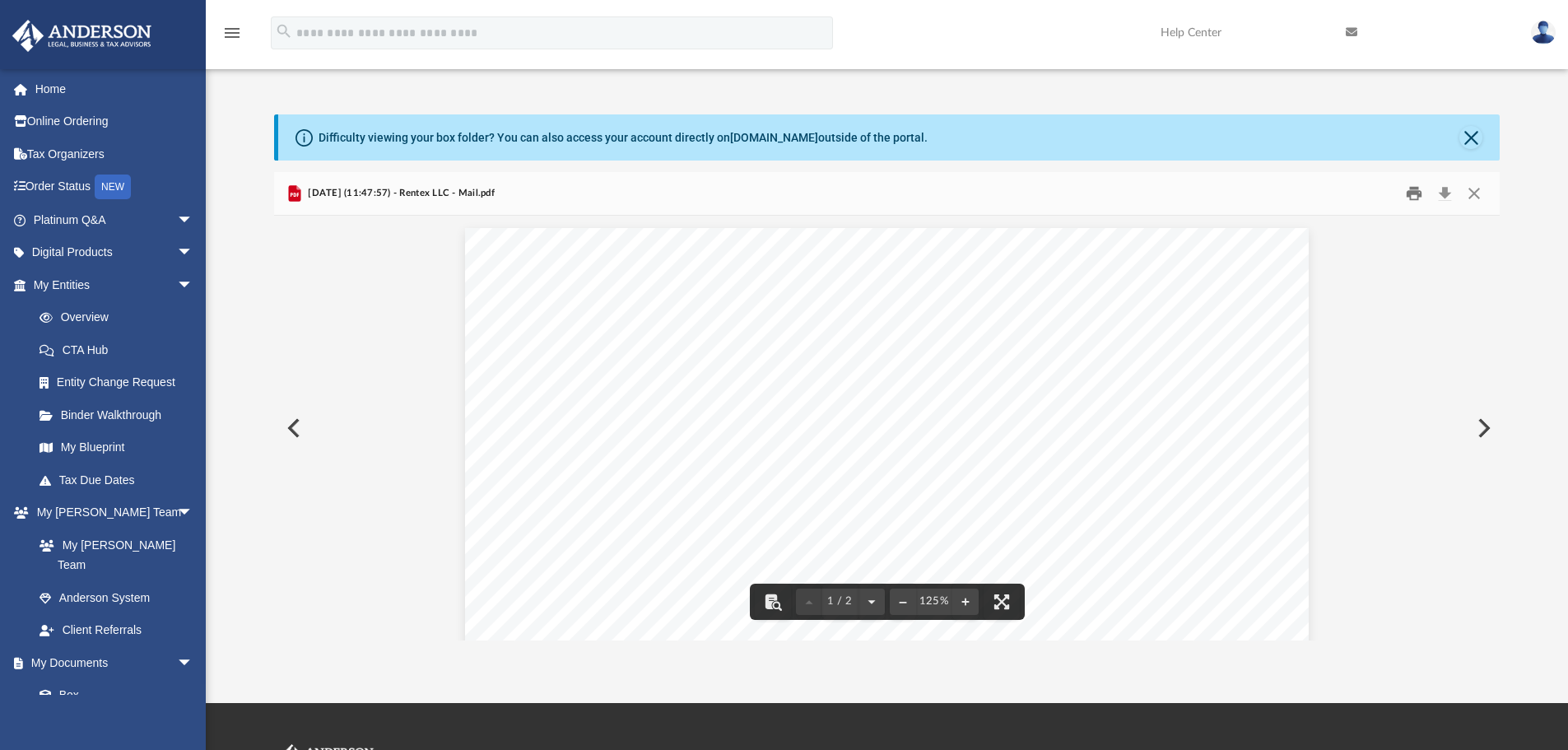
click at [1420, 194] on button "Print" at bounding box center [1414, 194] width 33 height 25
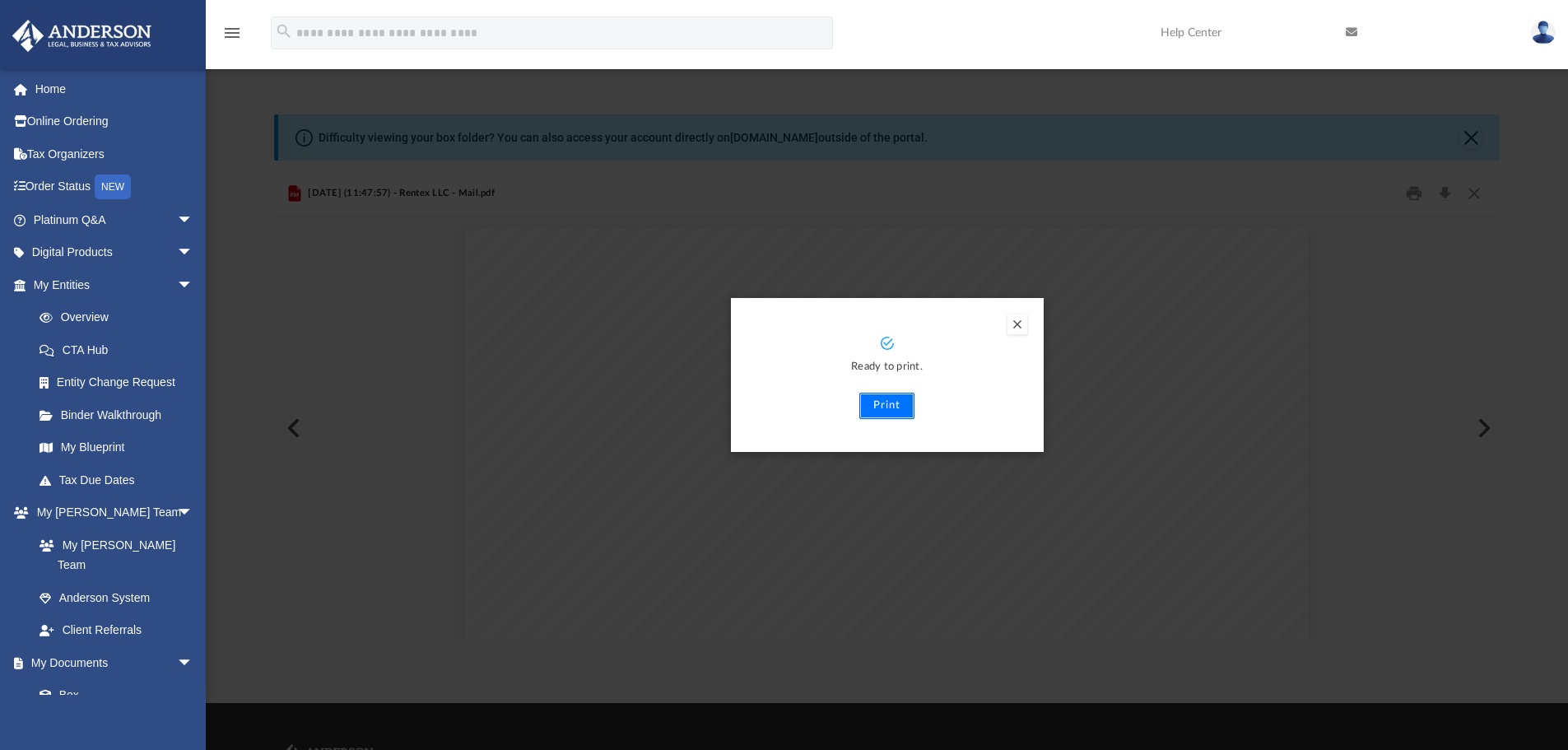
click at [885, 404] on button "Print" at bounding box center [887, 406] width 55 height 26
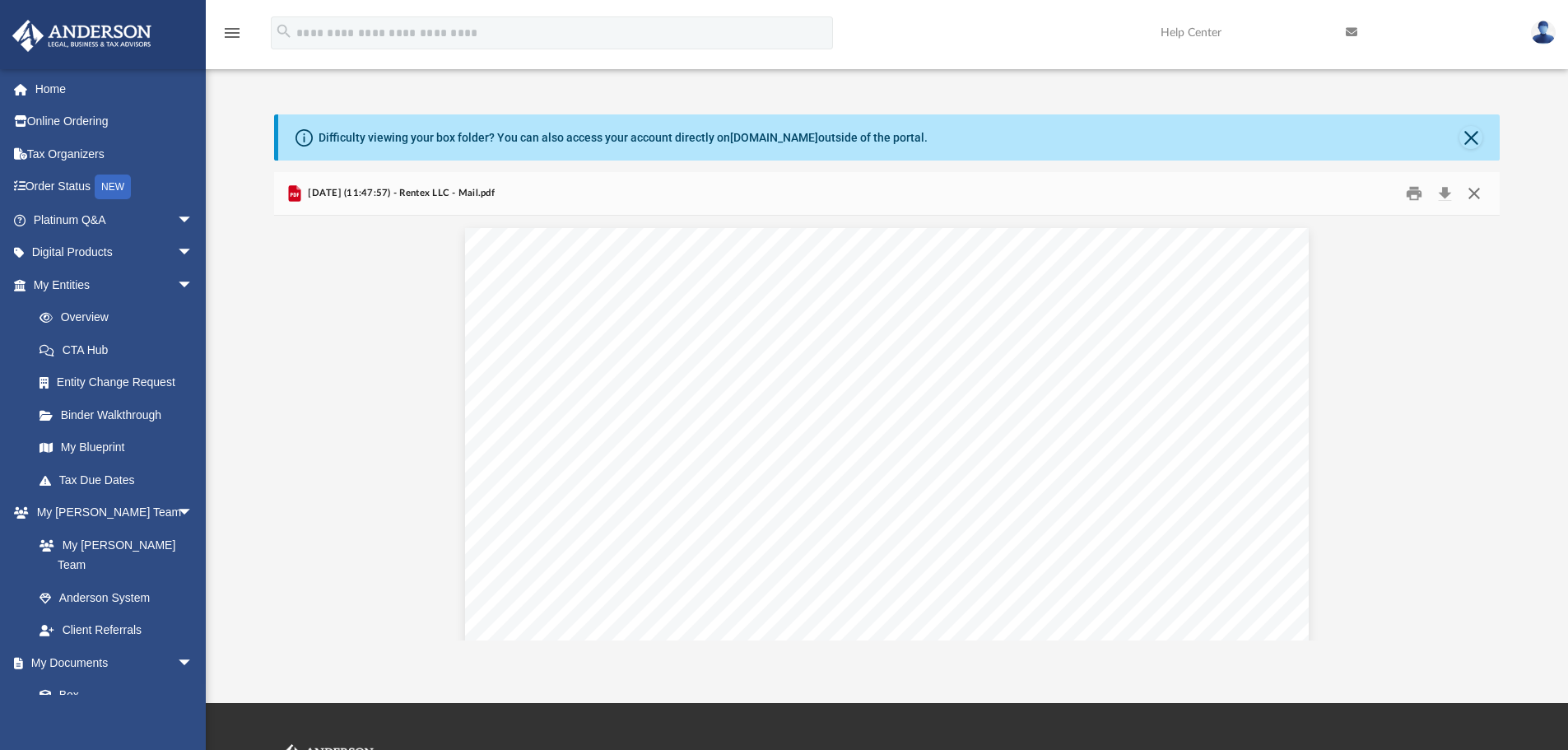
click at [1480, 195] on button "Close" at bounding box center [1473, 194] width 30 height 25
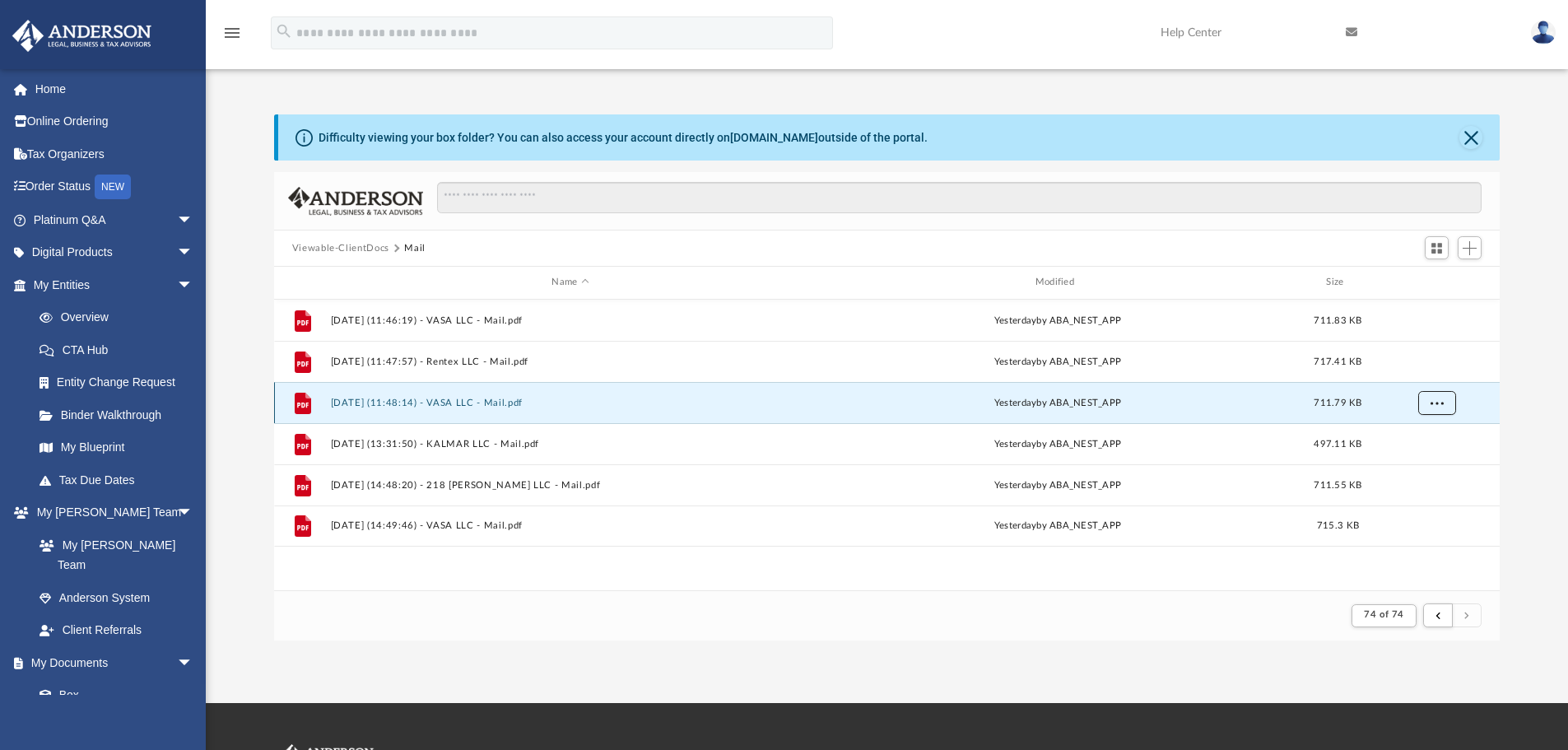
click at [1440, 407] on button "More options" at bounding box center [1436, 402] width 38 height 24
click at [1422, 436] on li "Preview" at bounding box center [1421, 436] width 48 height 17
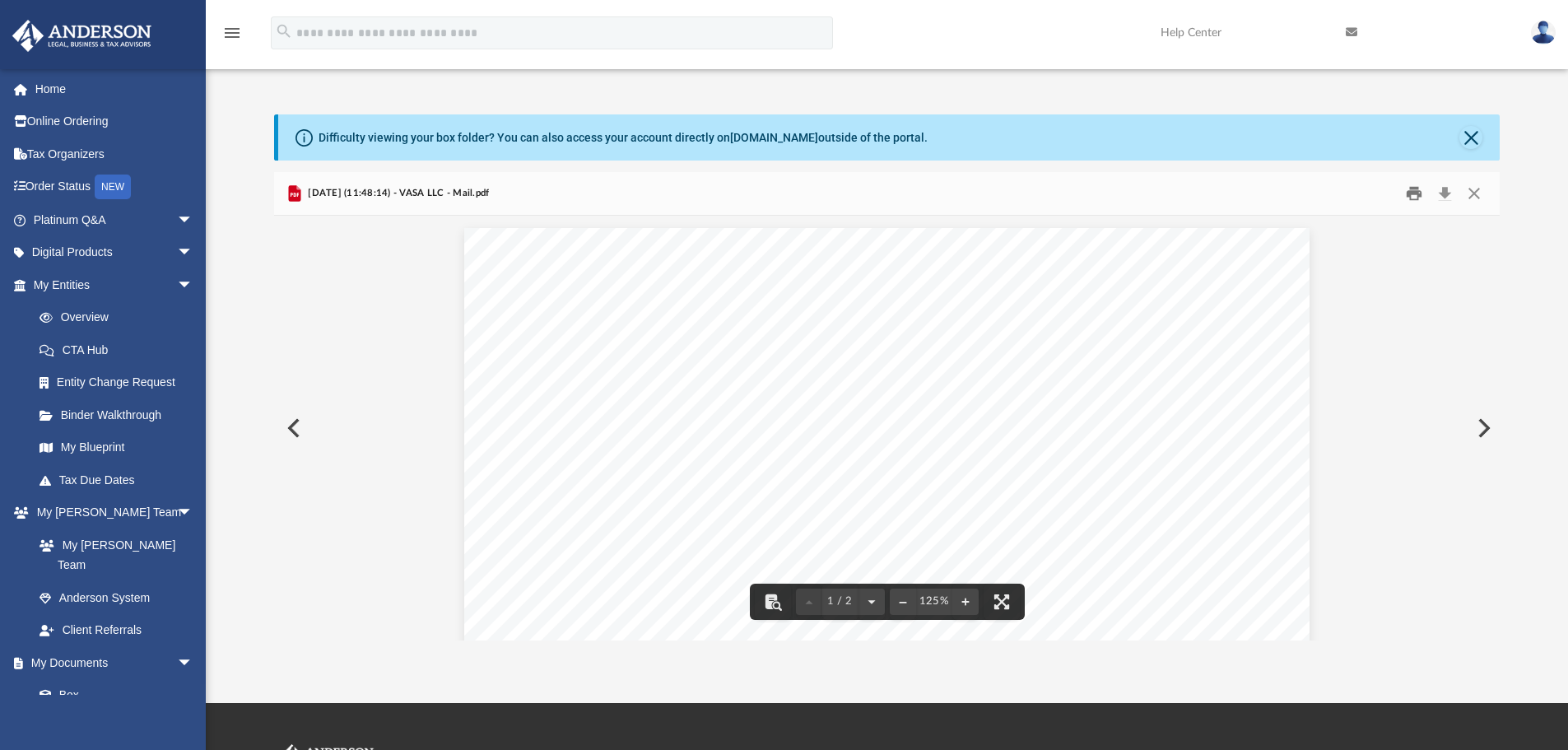
click at [1414, 197] on button "Print" at bounding box center [1414, 194] width 33 height 25
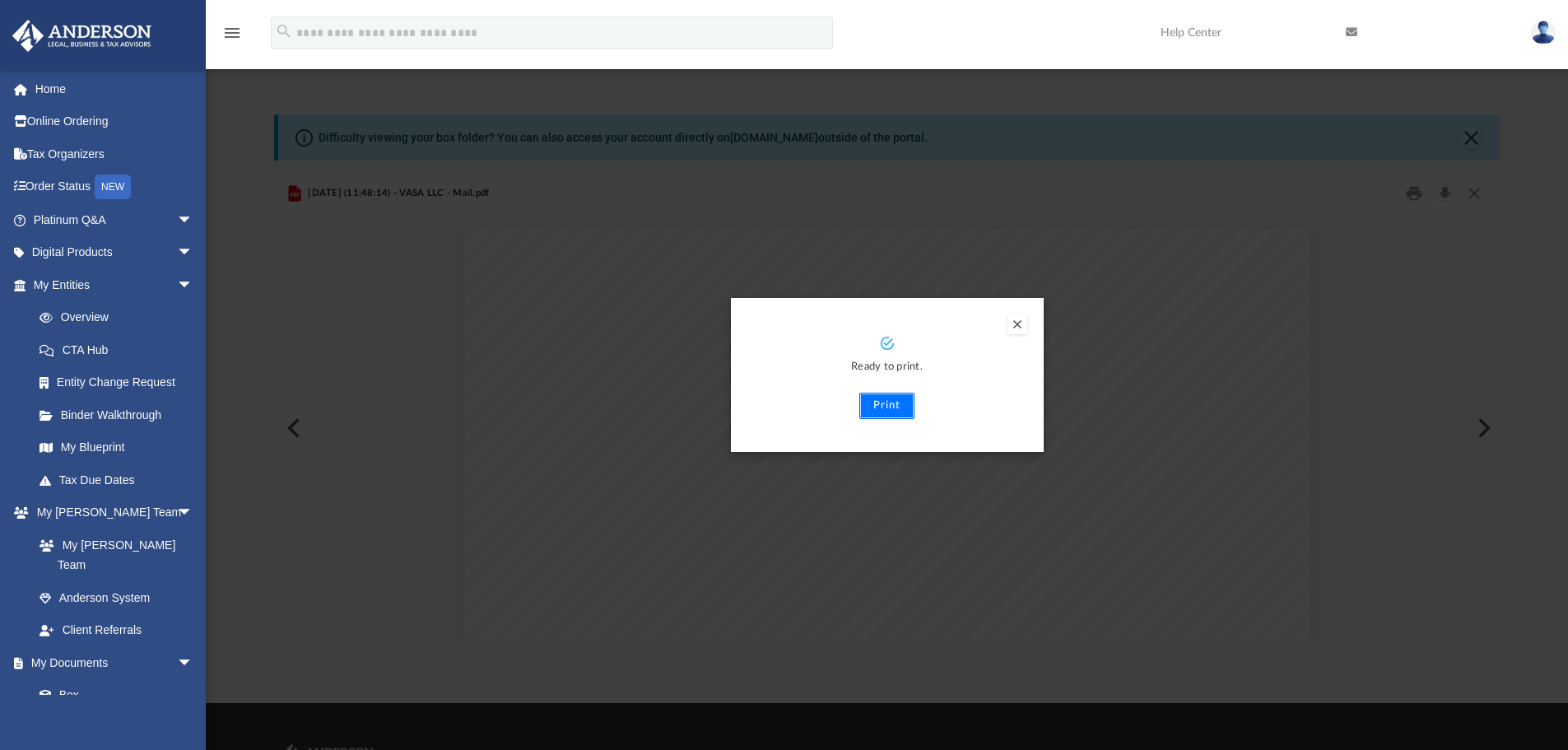
click at [867, 413] on button "Print" at bounding box center [887, 406] width 55 height 26
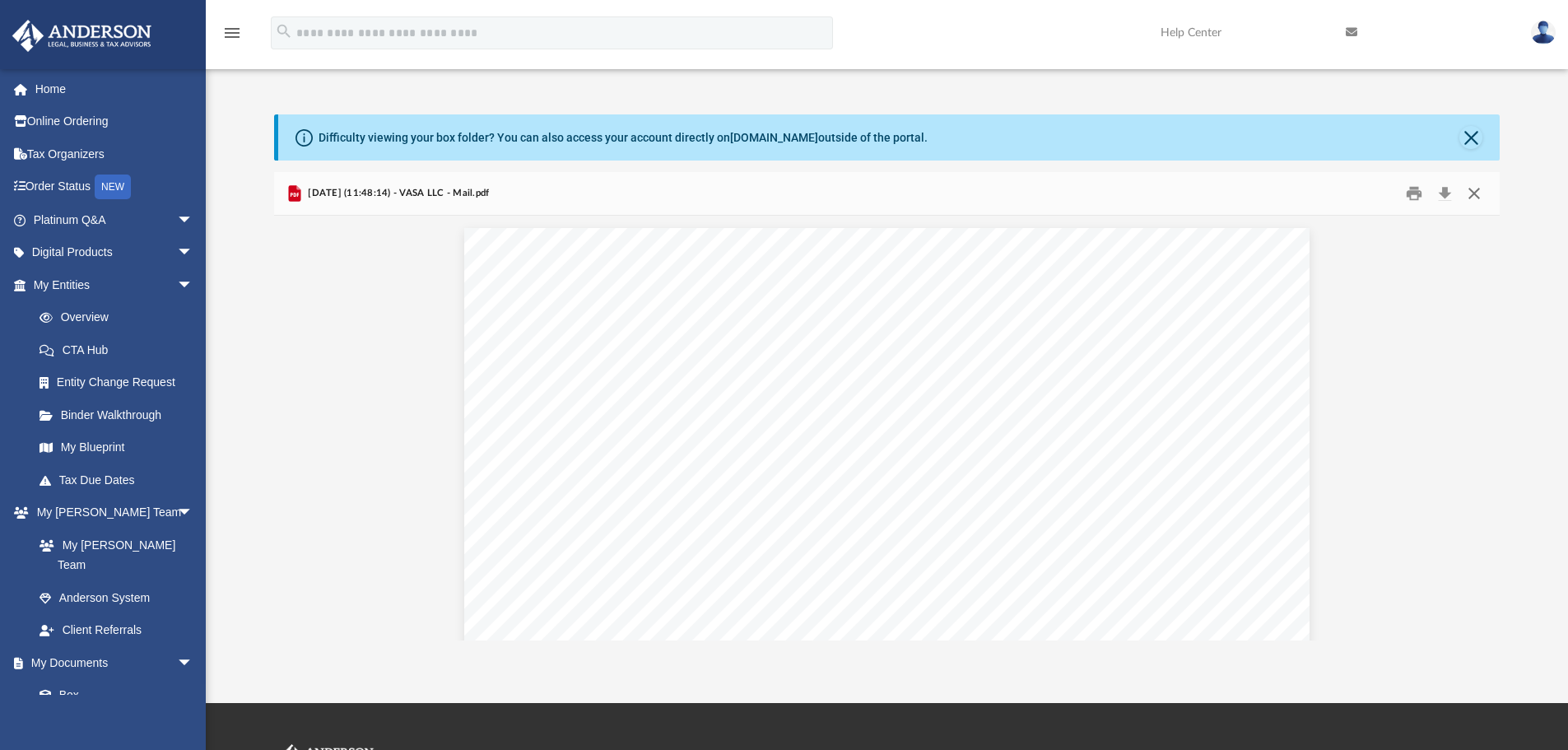
click at [1472, 192] on button "Close" at bounding box center [1473, 194] width 30 height 25
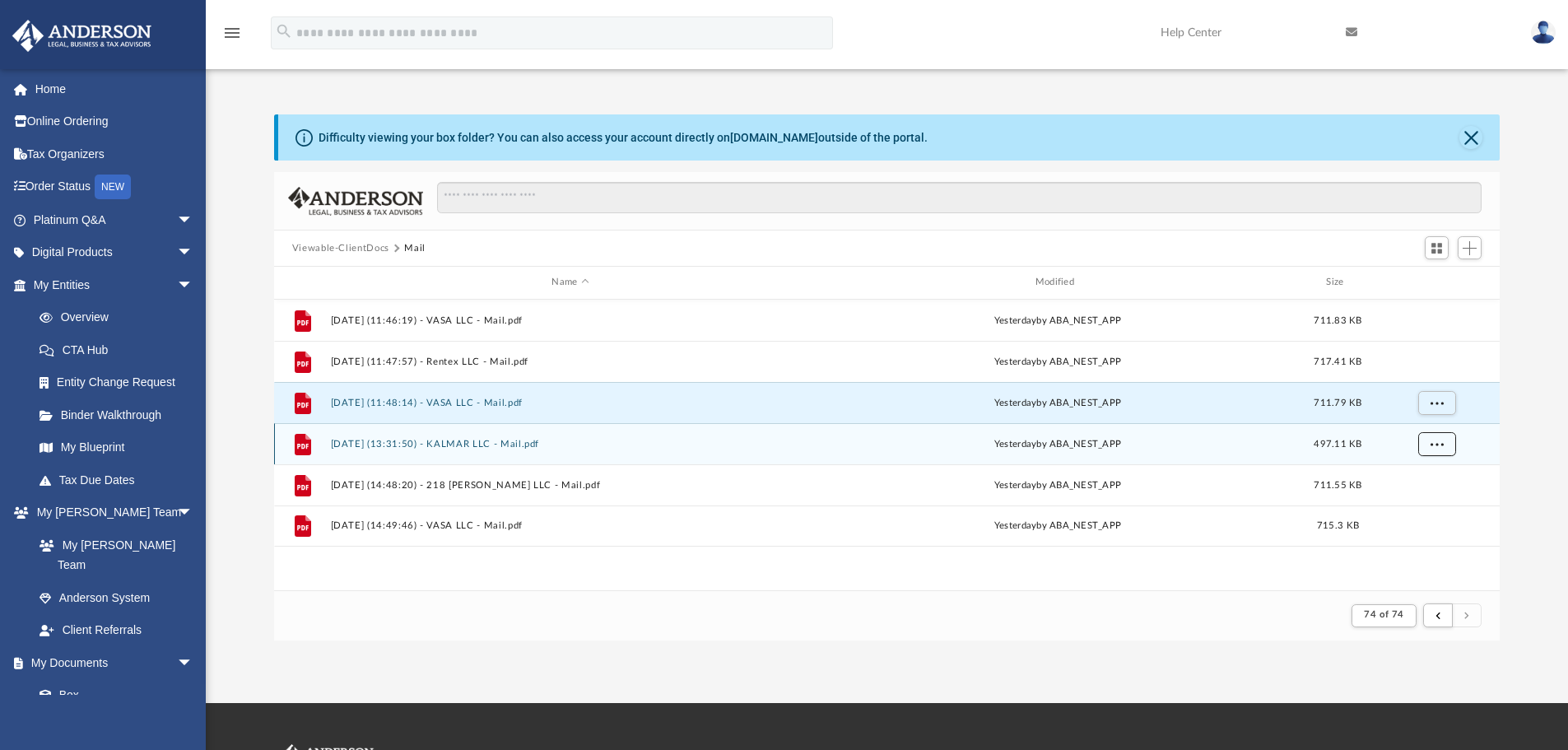
click at [1439, 450] on button "More options" at bounding box center [1436, 444] width 38 height 24
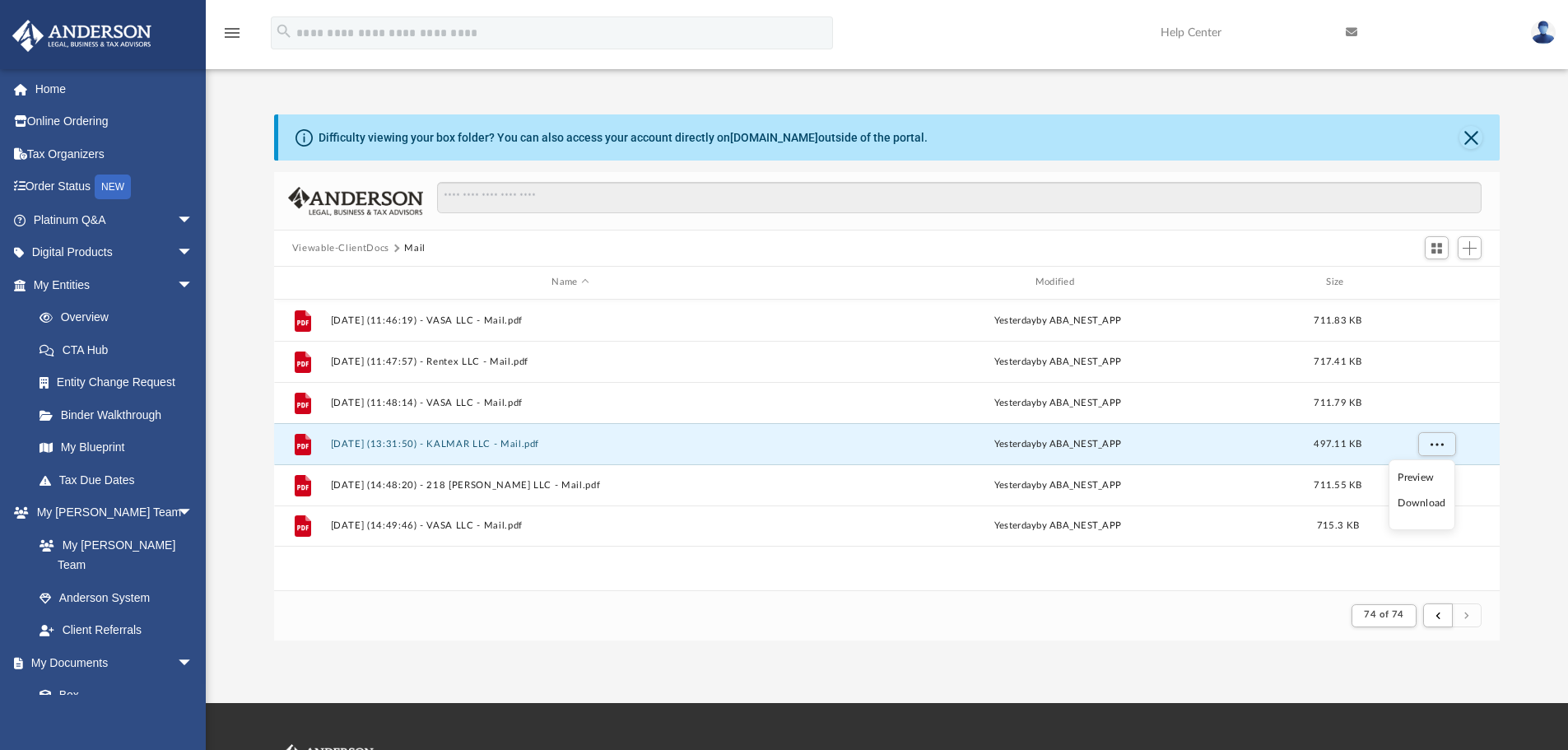
click at [1427, 474] on li "Preview" at bounding box center [1421, 478] width 48 height 17
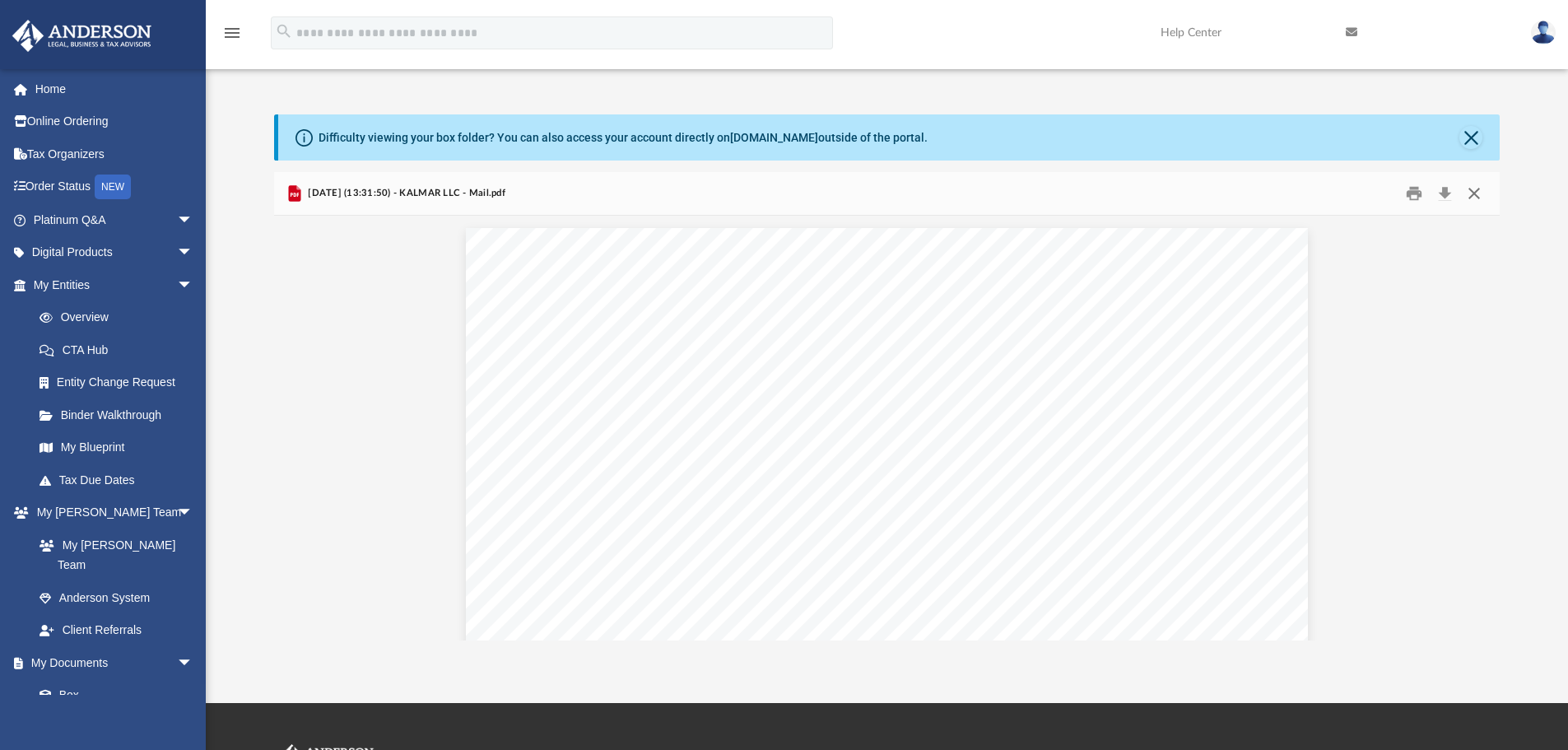
click at [1481, 187] on button "Close" at bounding box center [1473, 194] width 30 height 25
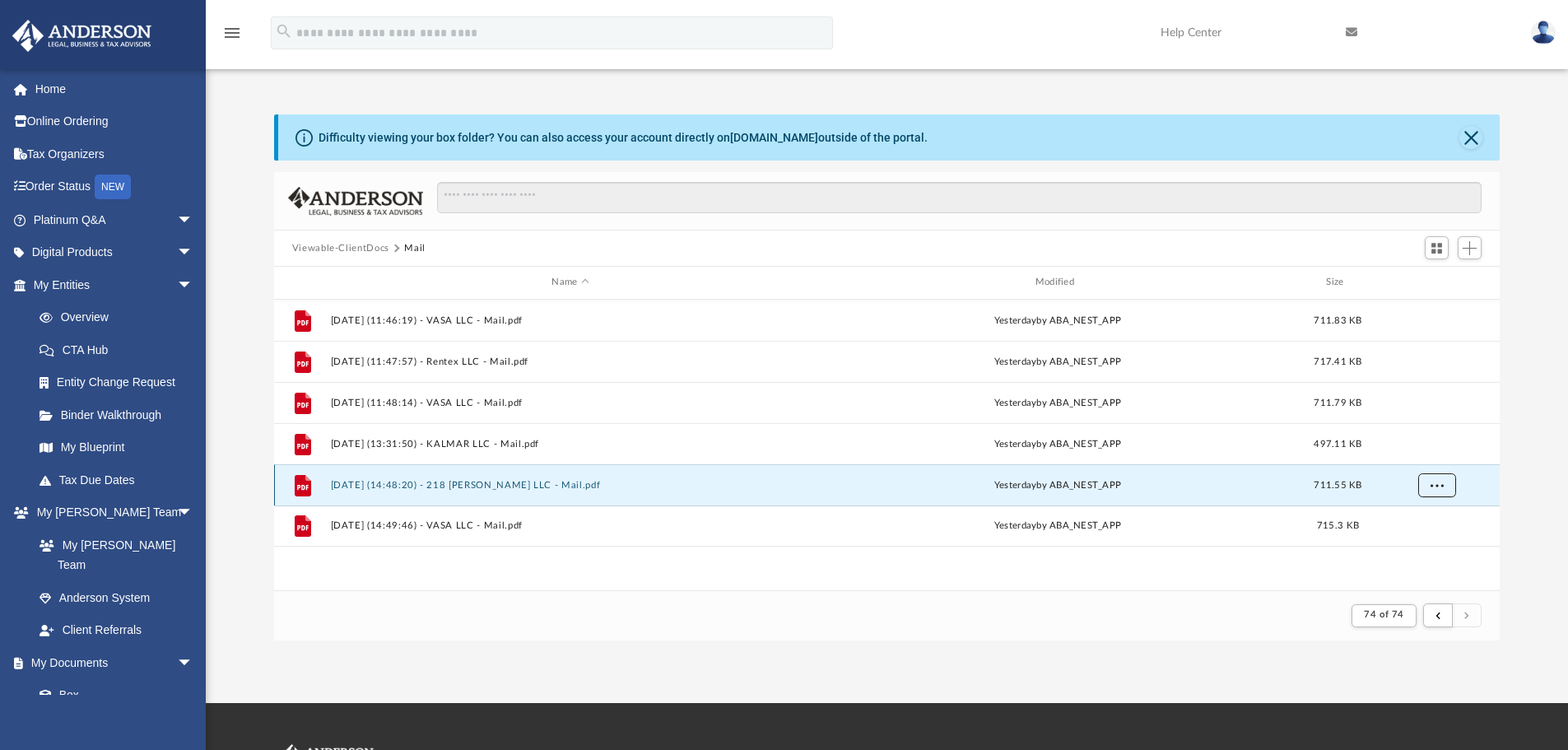
click at [1426, 484] on button "More options" at bounding box center [1436, 484] width 38 height 24
click at [1416, 514] on li "Preview" at bounding box center [1421, 518] width 48 height 17
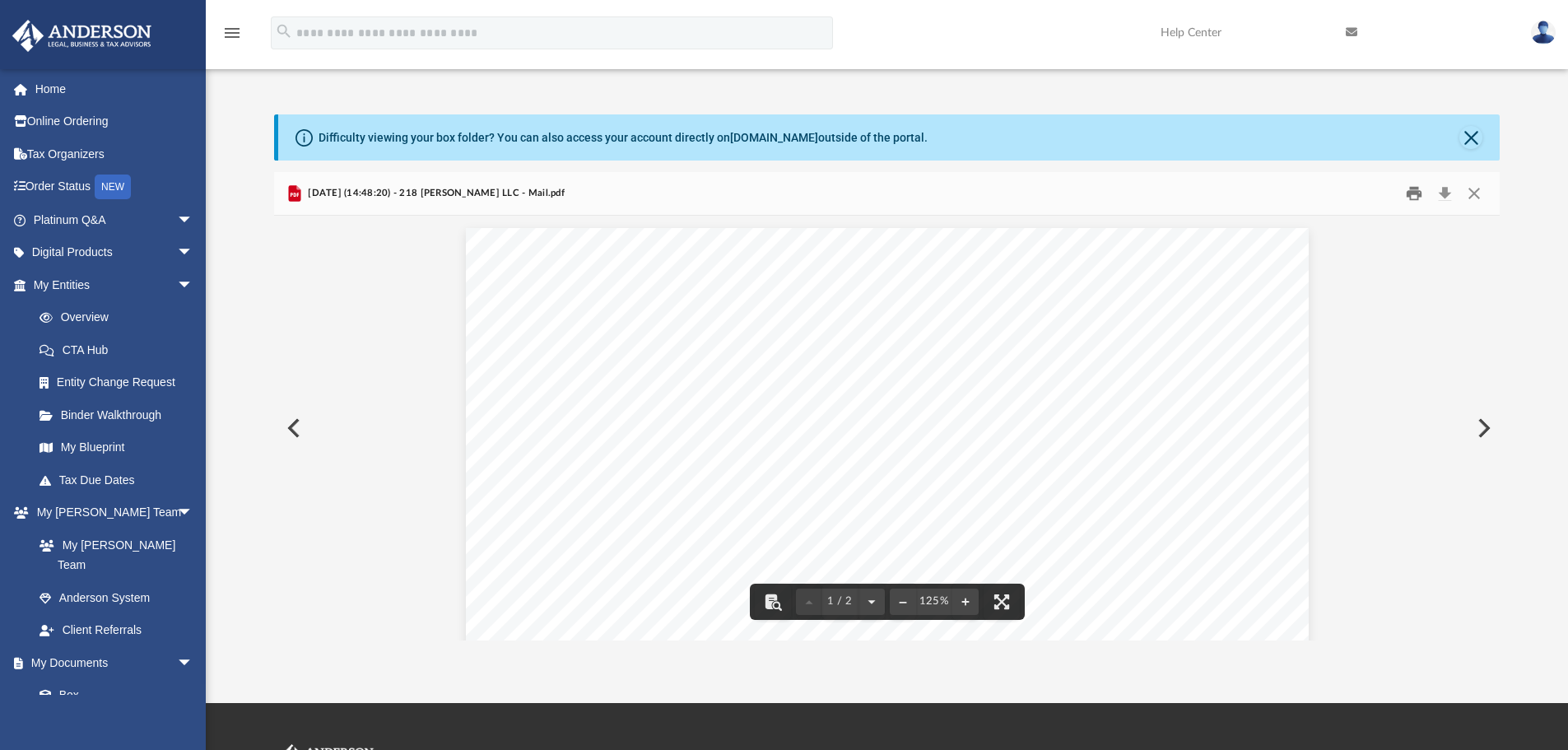
click at [1412, 188] on button "Print" at bounding box center [1414, 194] width 33 height 25
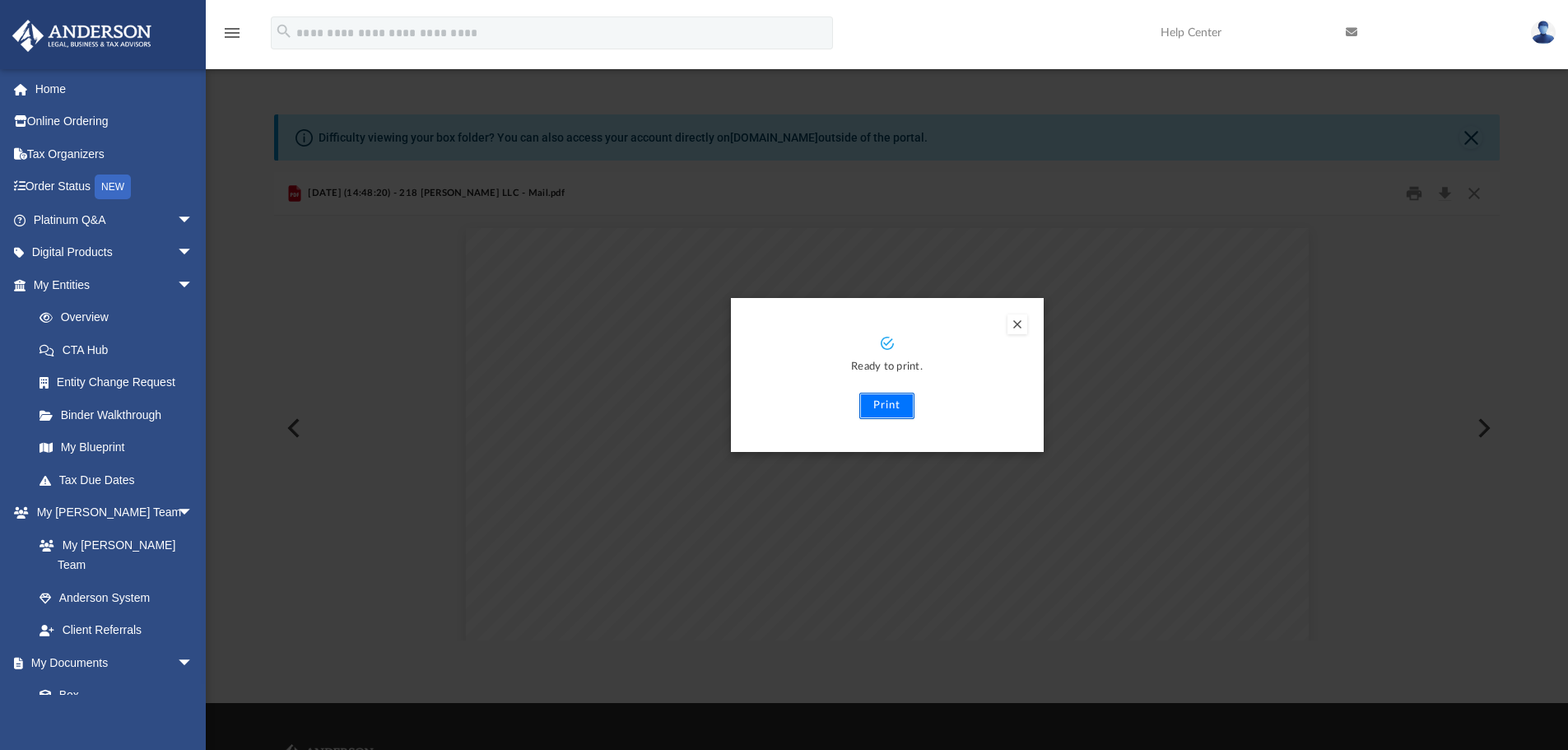
click at [898, 412] on button "Print" at bounding box center [887, 406] width 55 height 26
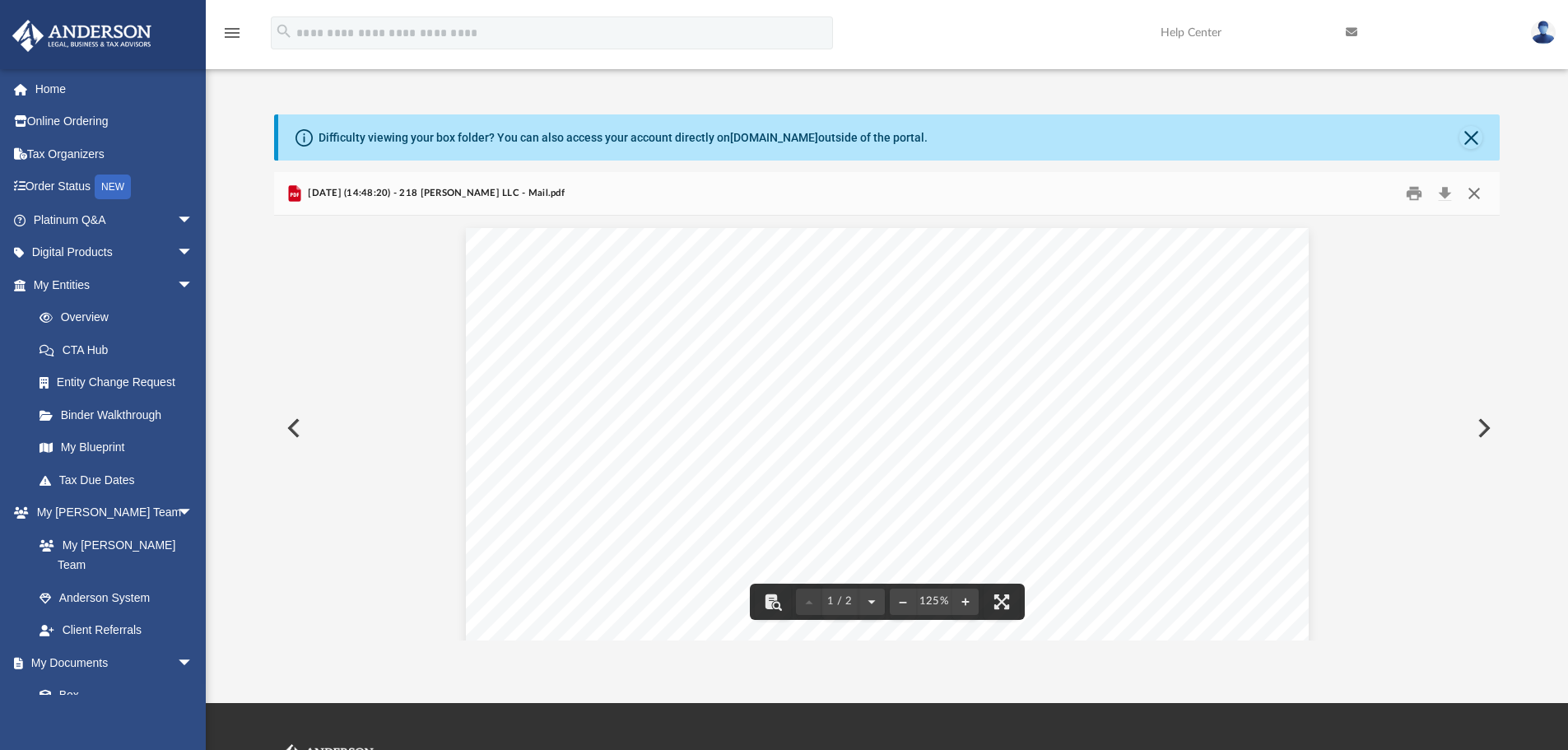
click at [1474, 195] on button "Close" at bounding box center [1473, 194] width 30 height 25
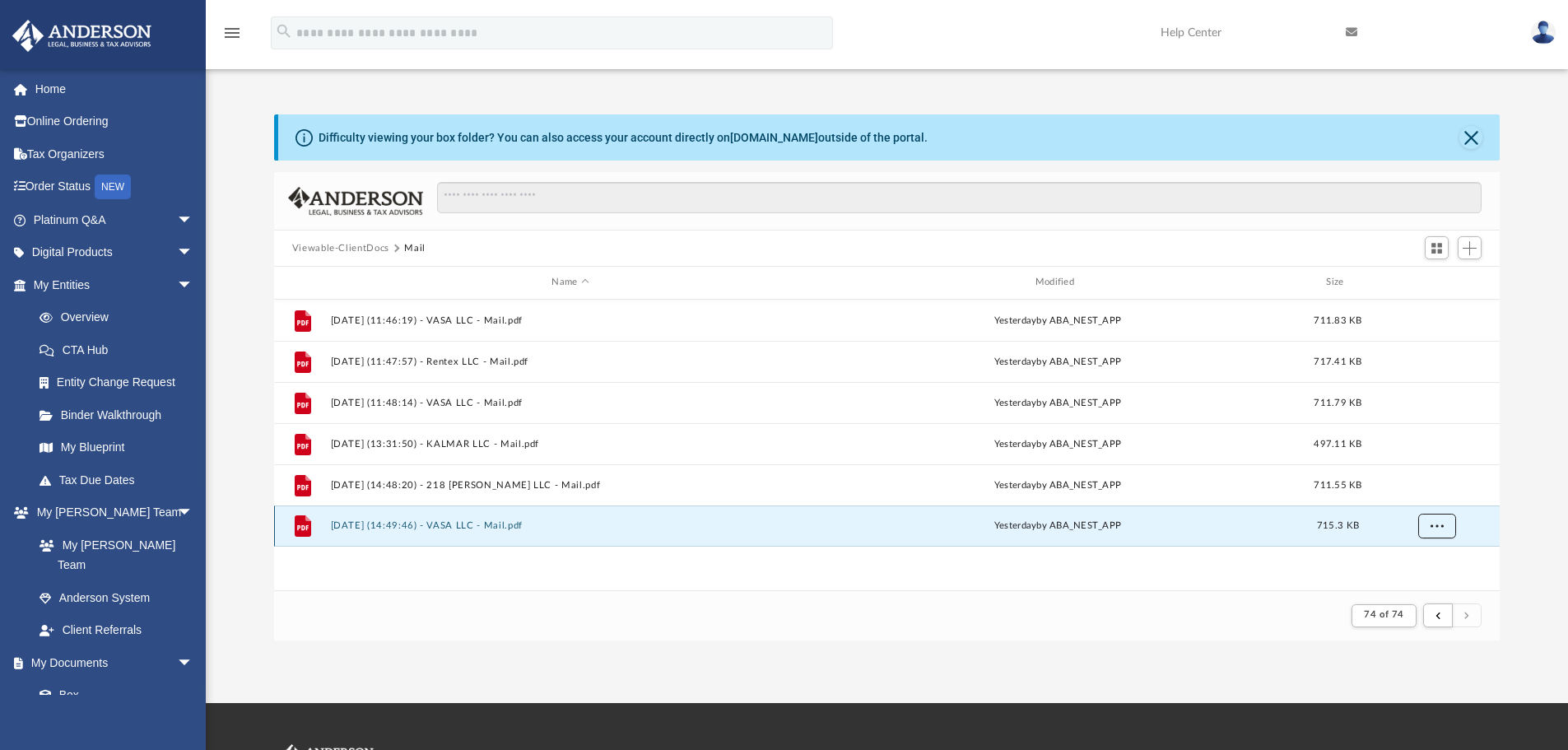
click at [1429, 520] on button "More options" at bounding box center [1436, 526] width 38 height 24
click at [1417, 560] on li "Preview" at bounding box center [1421, 559] width 48 height 17
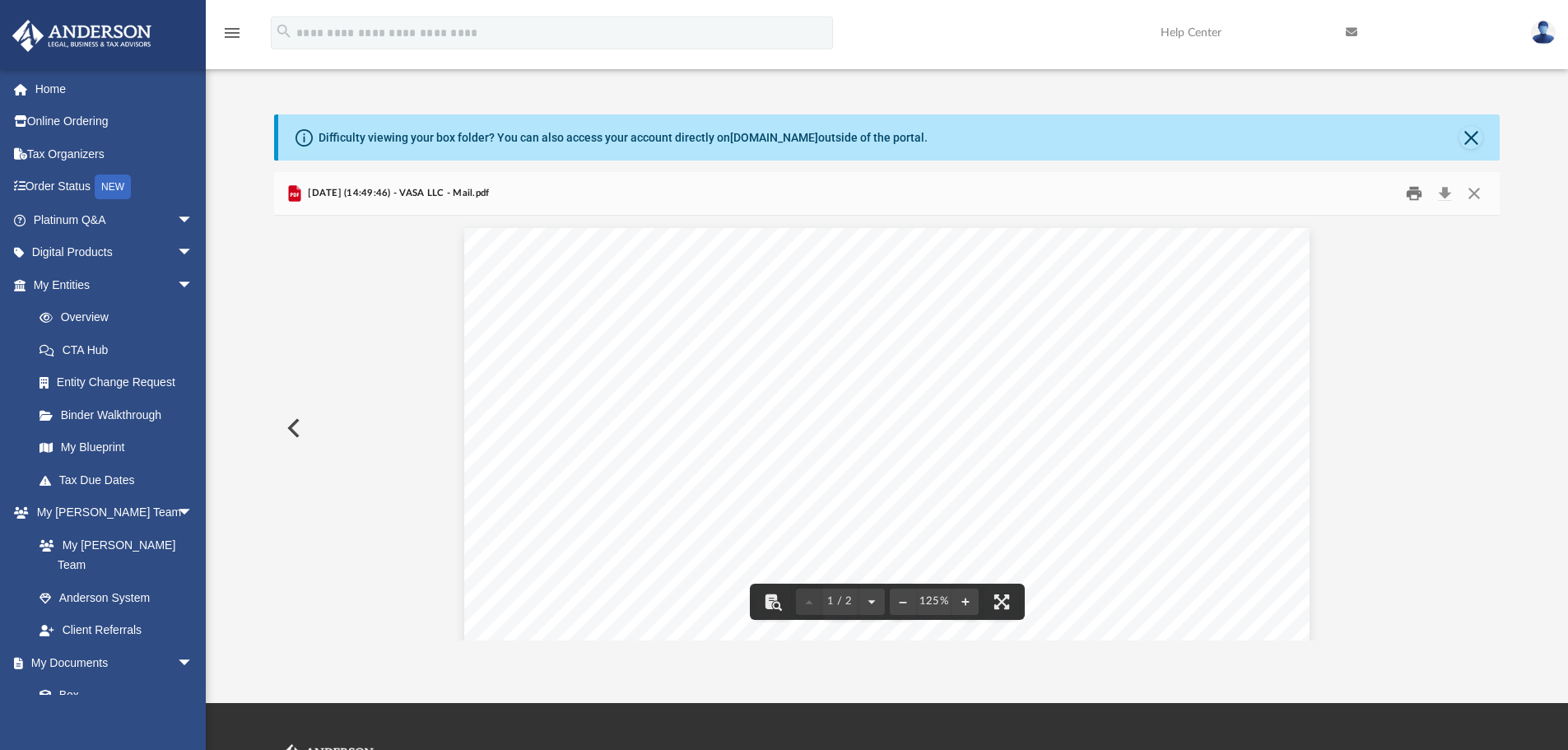
click at [1418, 197] on button "Print" at bounding box center [1414, 194] width 33 height 25
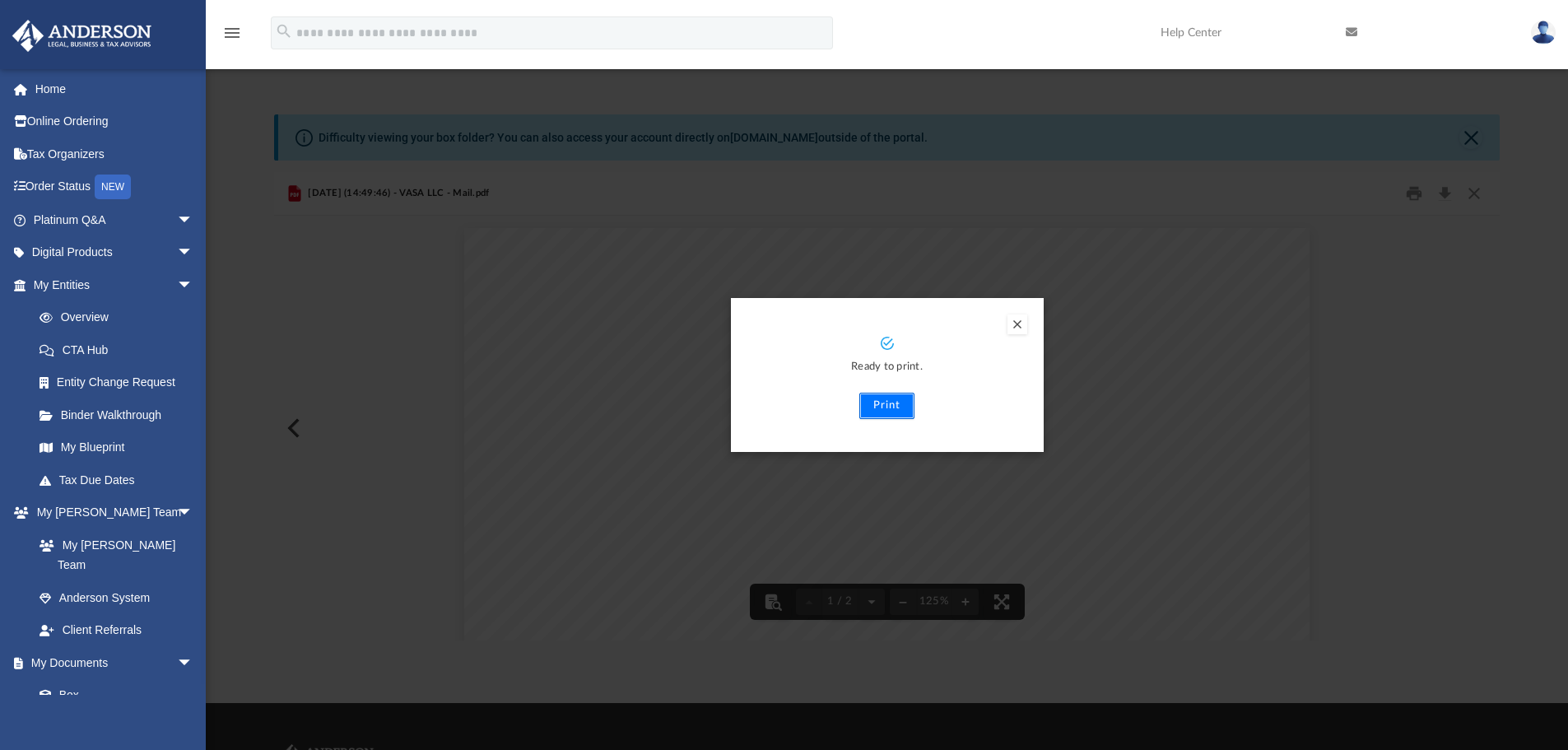
click at [885, 406] on button "Print" at bounding box center [887, 406] width 55 height 26
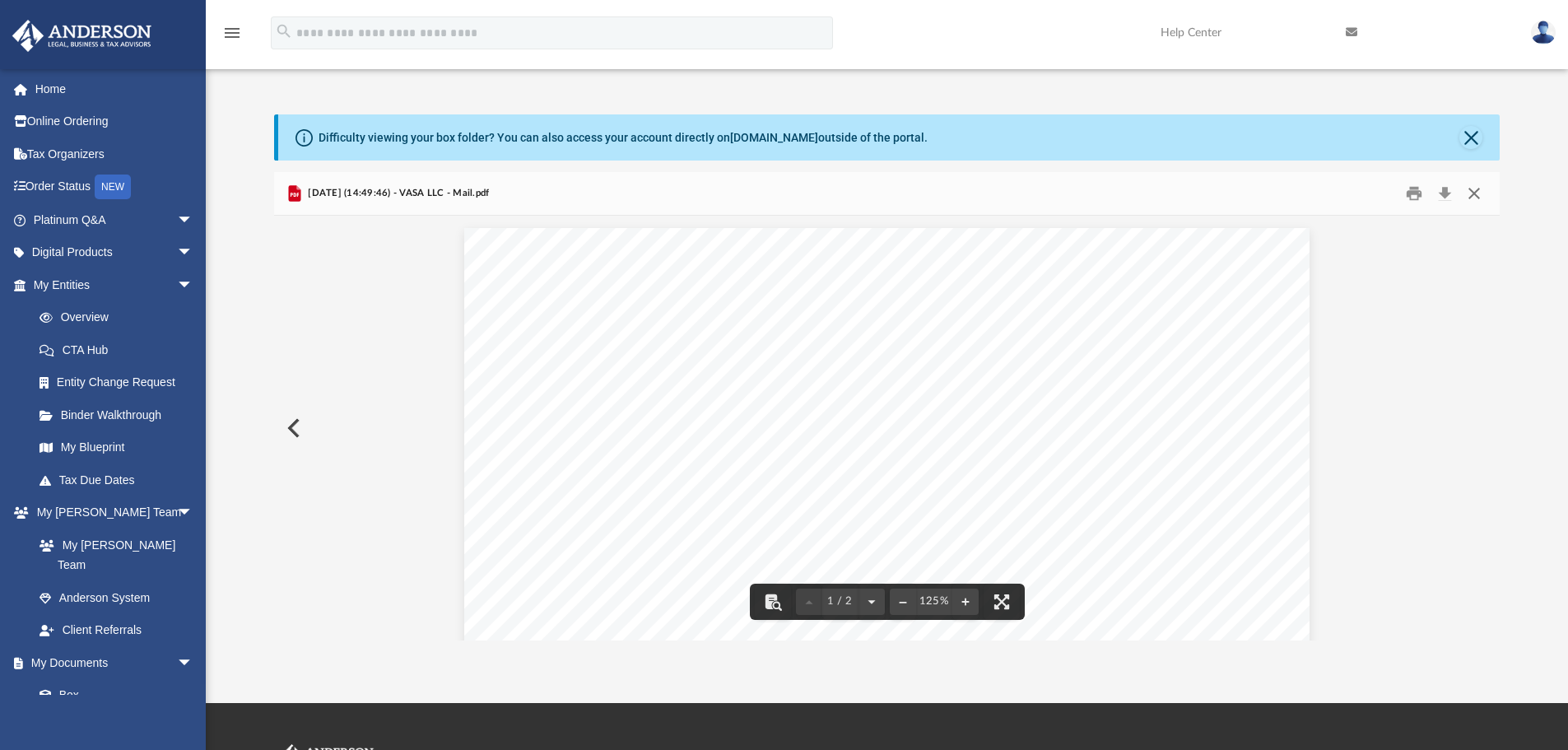
click at [1472, 197] on button "Close" at bounding box center [1473, 194] width 30 height 25
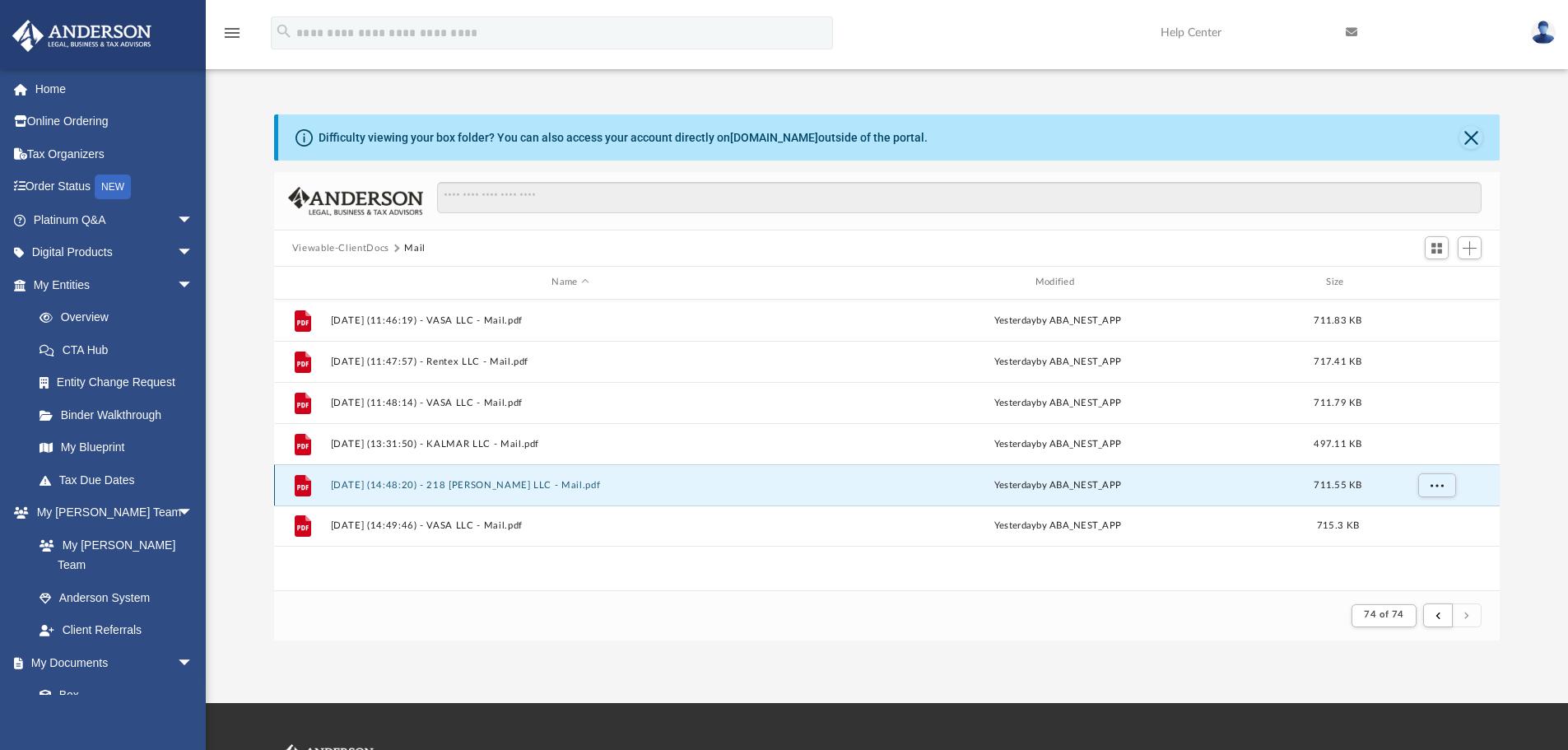
click at [482, 482] on button "2025.08.21 (14:48:20) - 218 Wolfe LLC - Mail.pdf" at bounding box center [570, 485] width 479 height 11
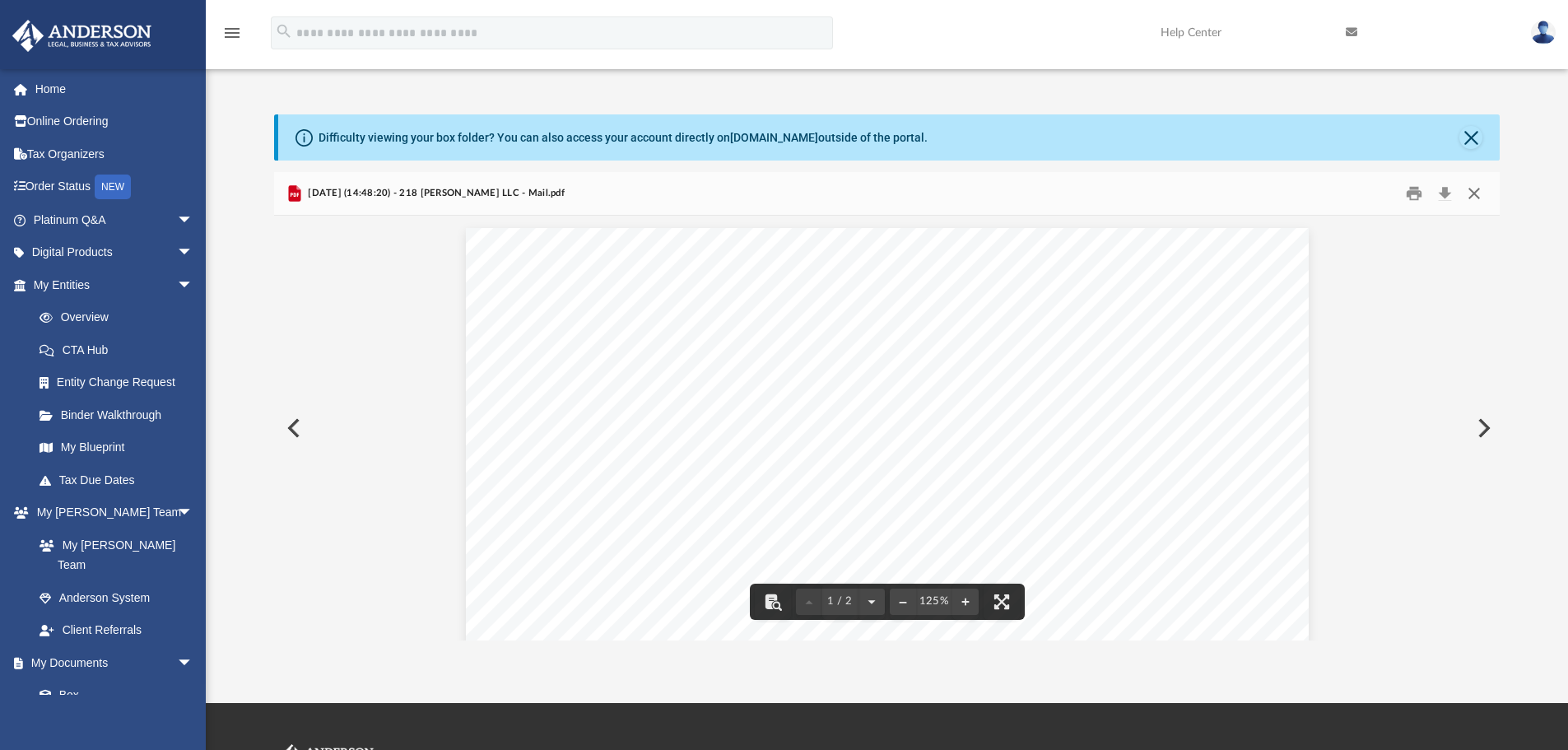
click at [1471, 198] on button "Close" at bounding box center [1473, 194] width 30 height 25
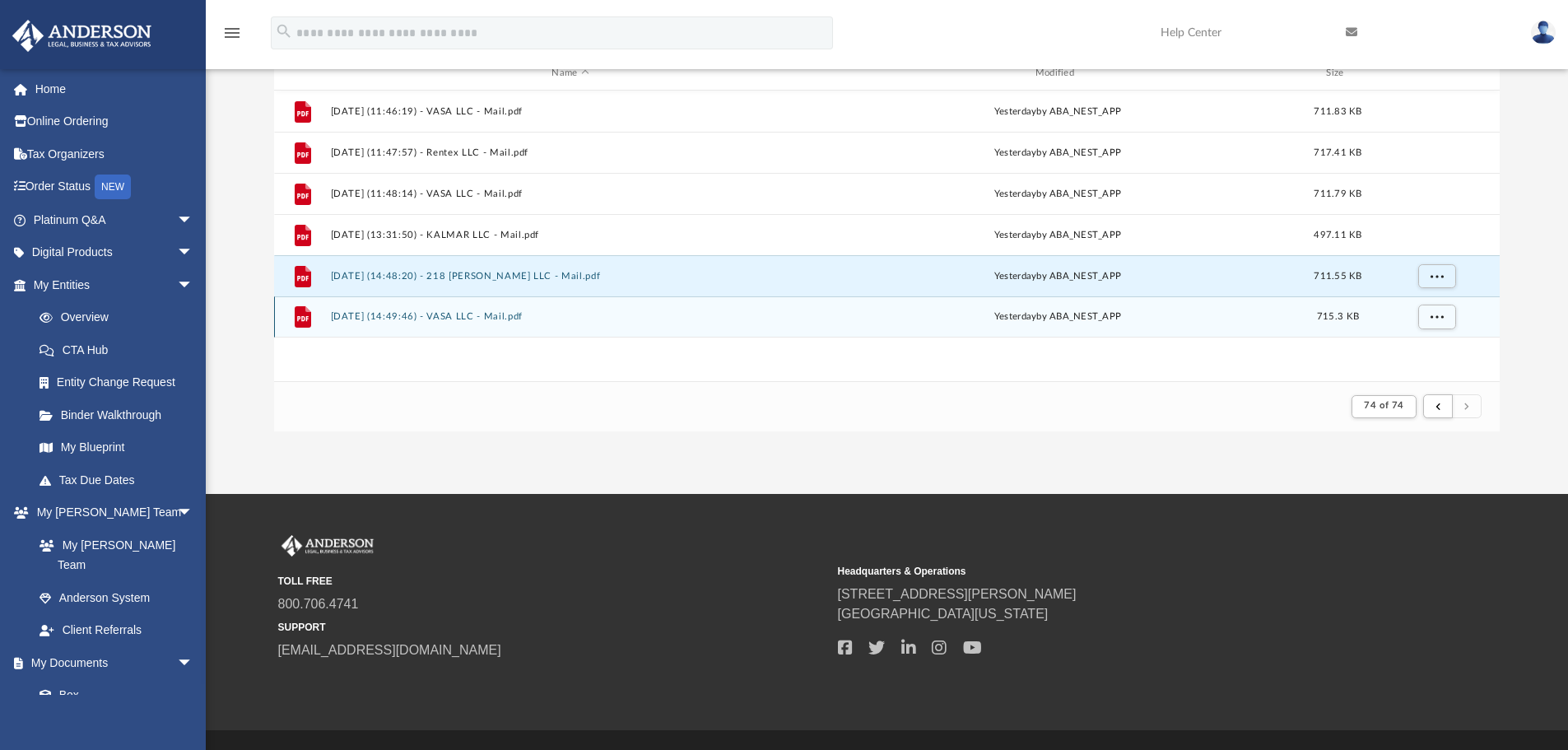
scroll to position [248, 0]
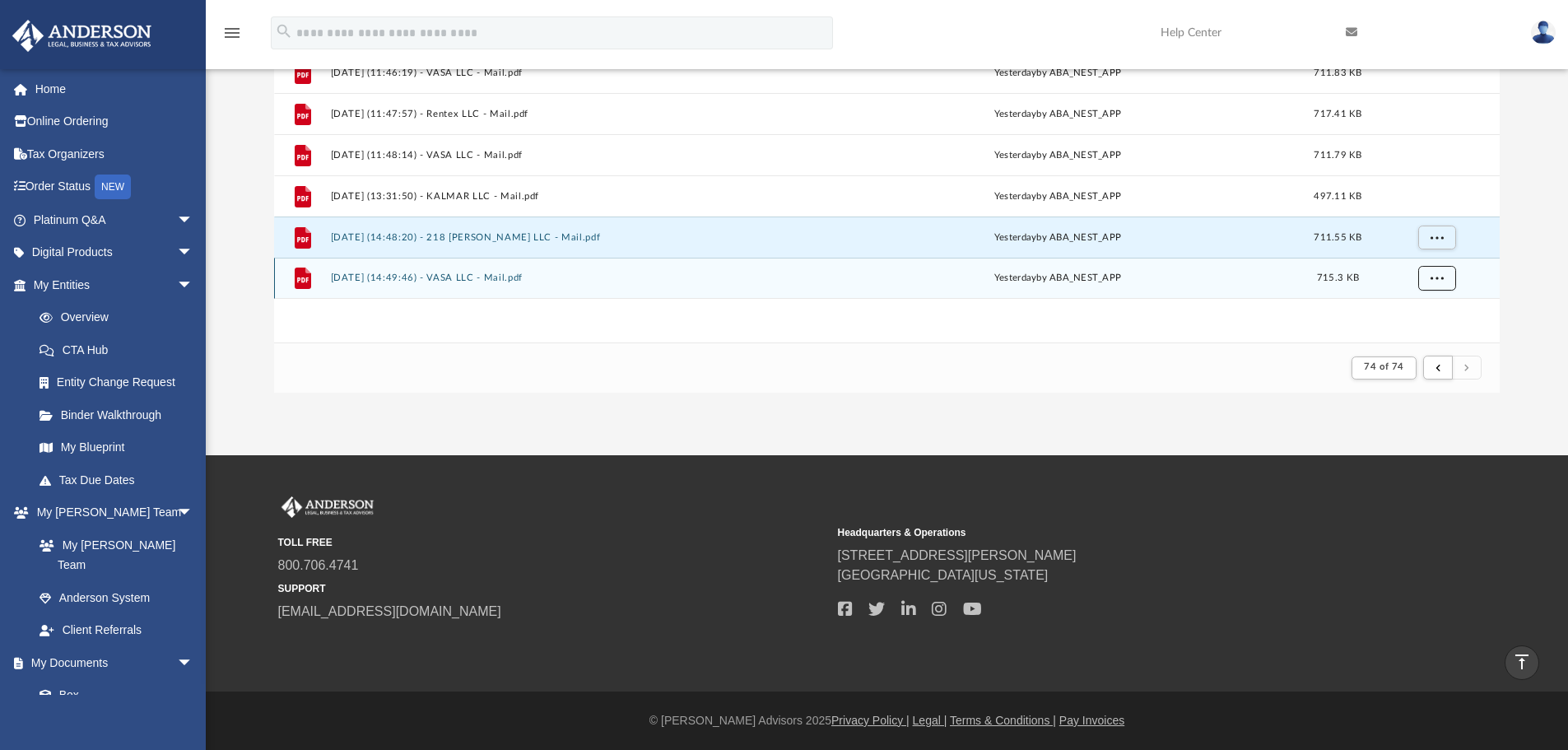
click at [1448, 288] on button "More options" at bounding box center [1436, 278] width 38 height 24
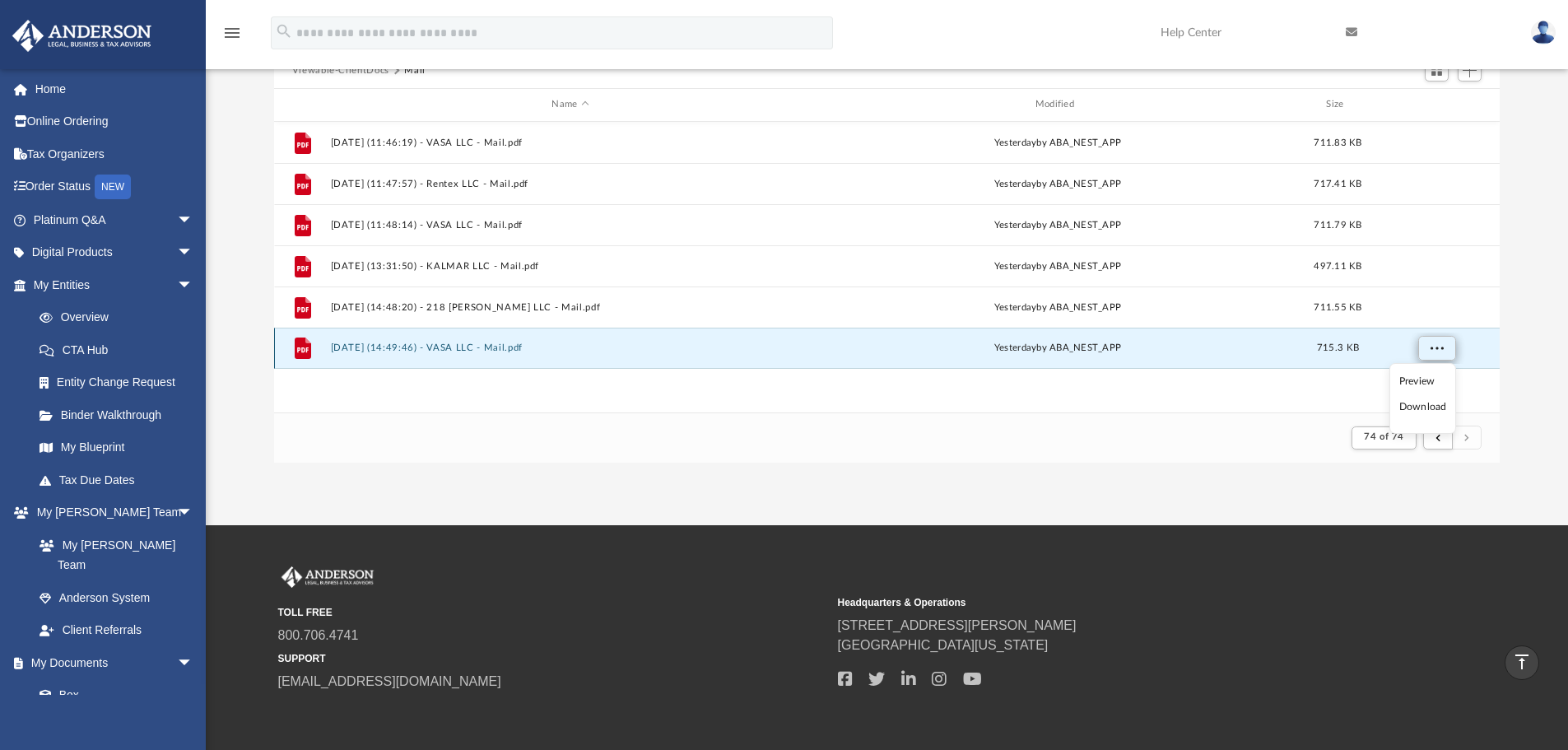
scroll to position [83, 0]
